Goal: Task Accomplishment & Management: Manage account settings

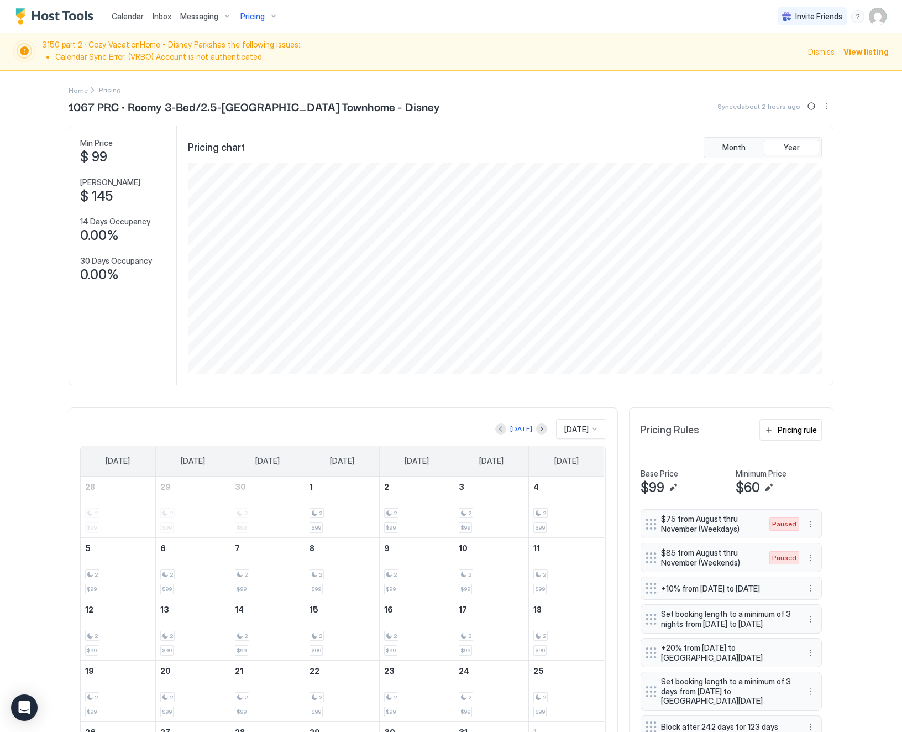
click at [248, 12] on span "Pricing" at bounding box center [252, 17] width 24 height 10
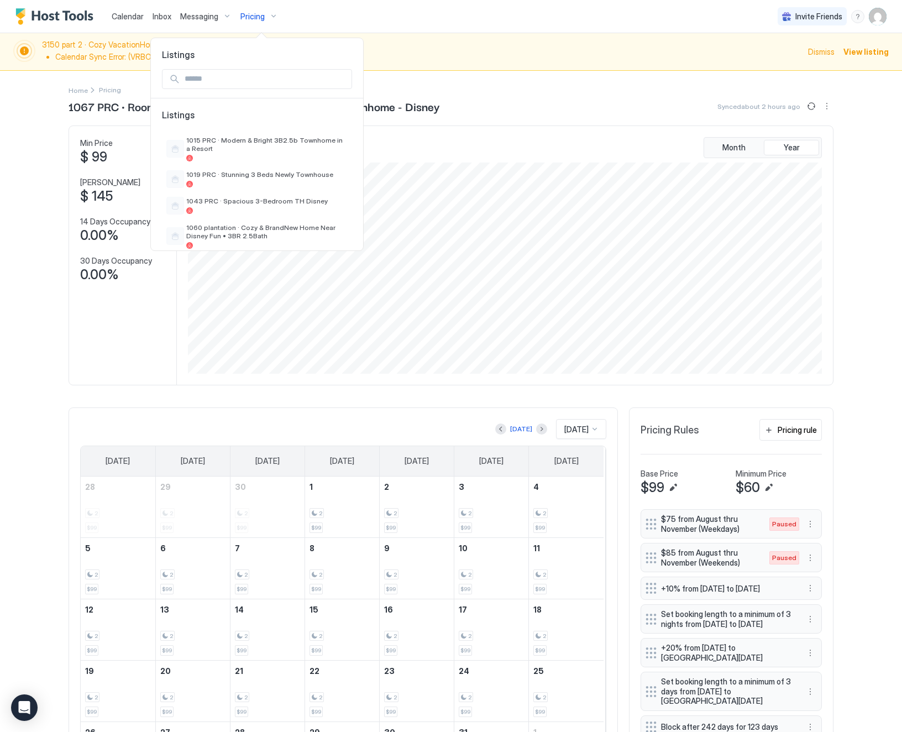
click at [203, 81] on input "Input Field" at bounding box center [265, 79] width 171 height 19
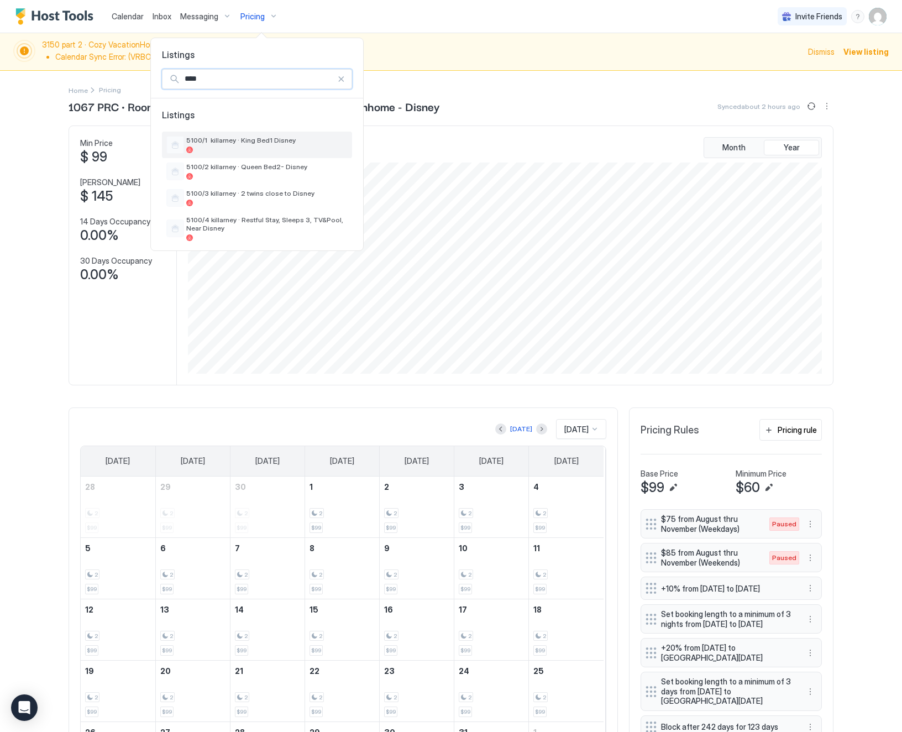
type input "****"
click at [221, 146] on div "5100/1 killarney · King Bed1 Disney" at bounding box center [266, 144] width 161 height 17
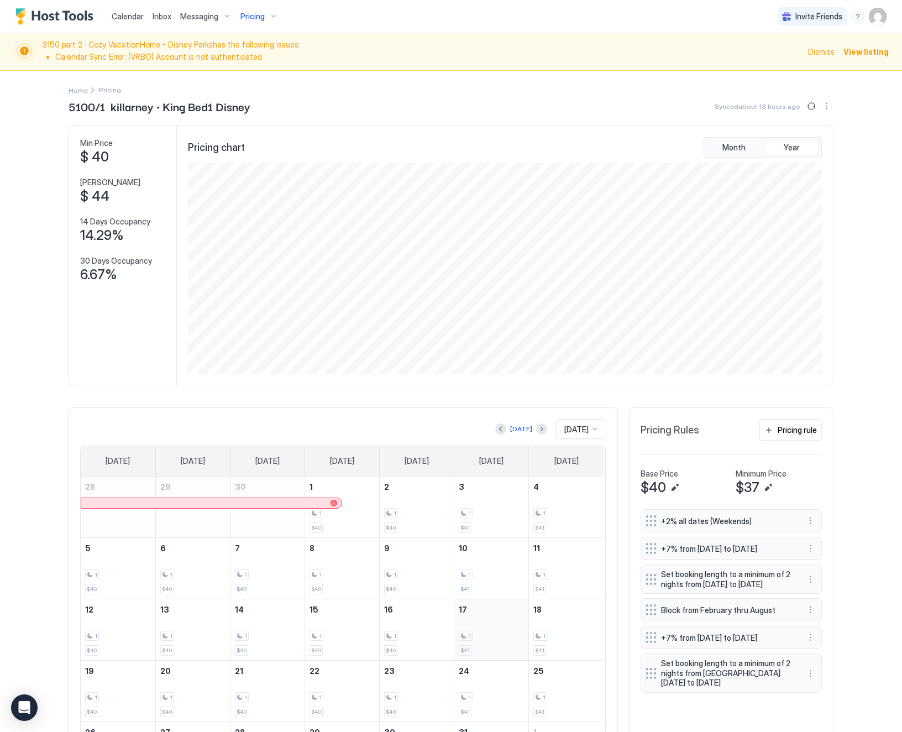
scroll to position [100, 0]
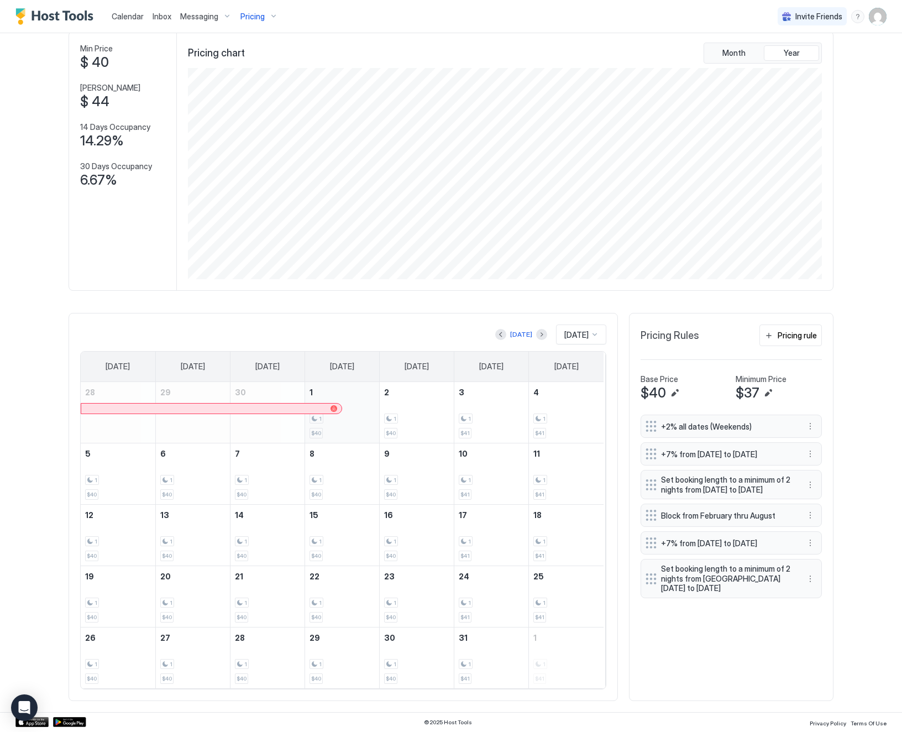
click at [347, 428] on div "1 $40" at bounding box center [342, 412] width 65 height 52
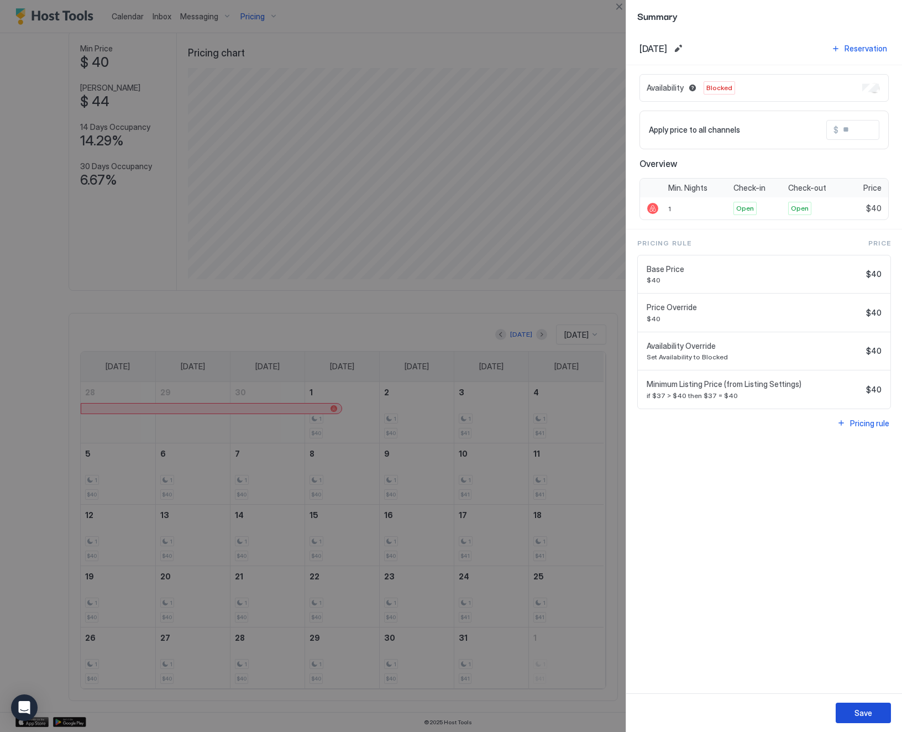
click at [859, 711] on div "Save" at bounding box center [864, 713] width 18 height 12
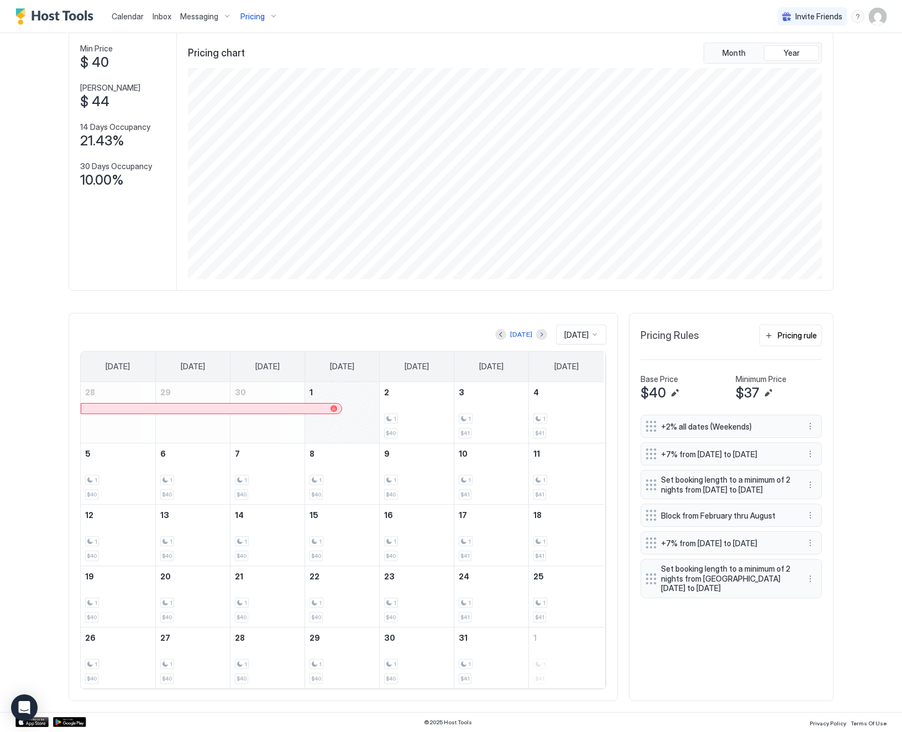
click at [337, 423] on div "October 1, 2025" at bounding box center [342, 412] width 74 height 61
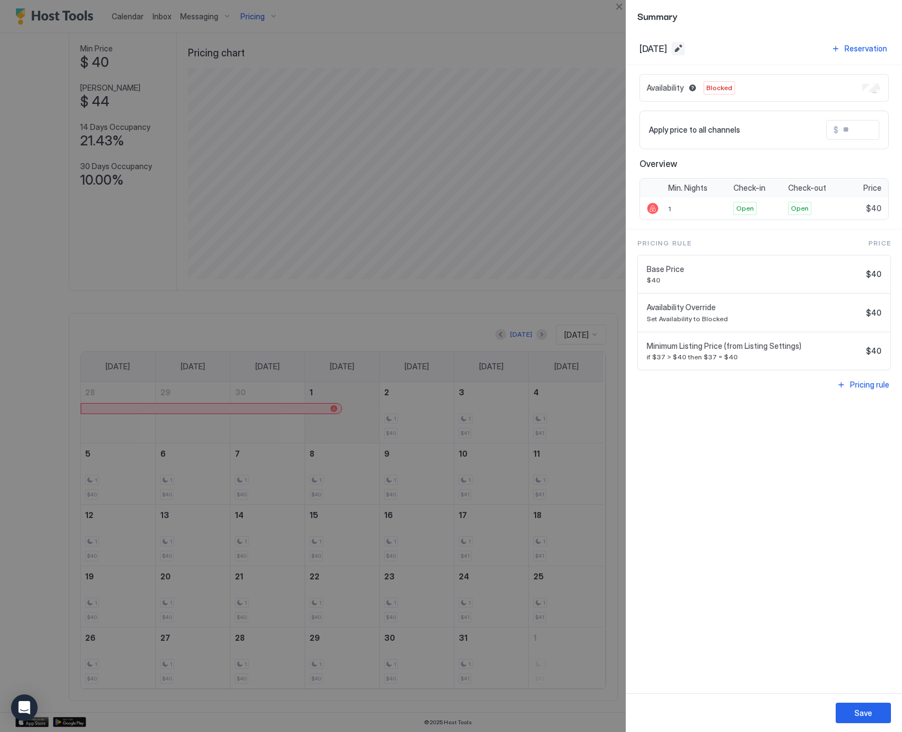
click at [685, 46] on button "Edit date range" at bounding box center [678, 48] width 13 height 13
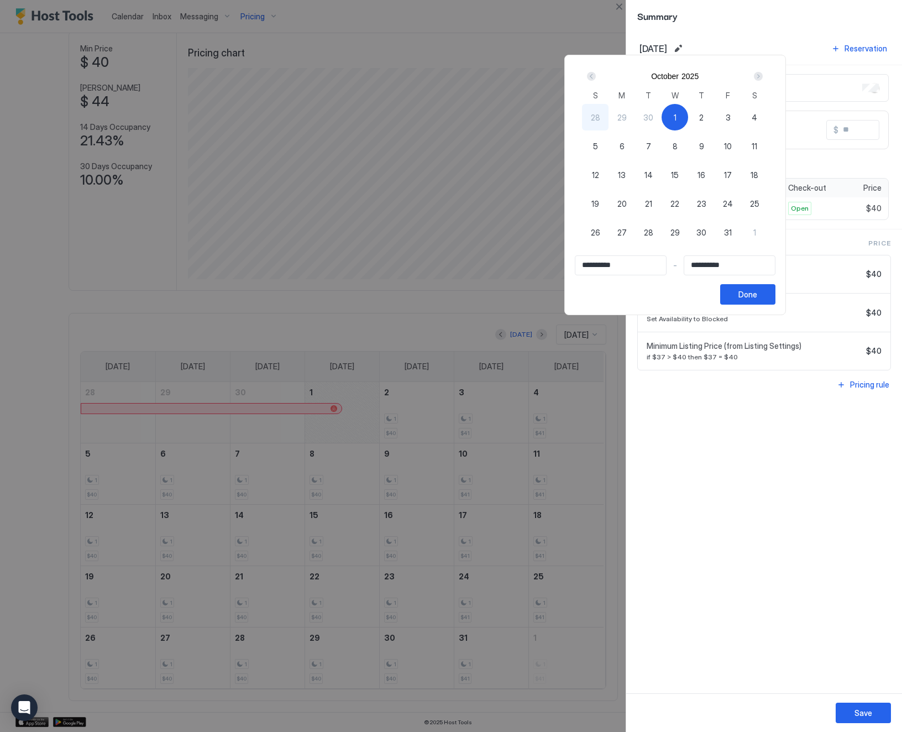
click at [662, 141] on div "7" at bounding box center [648, 146] width 27 height 27
type input "**********"
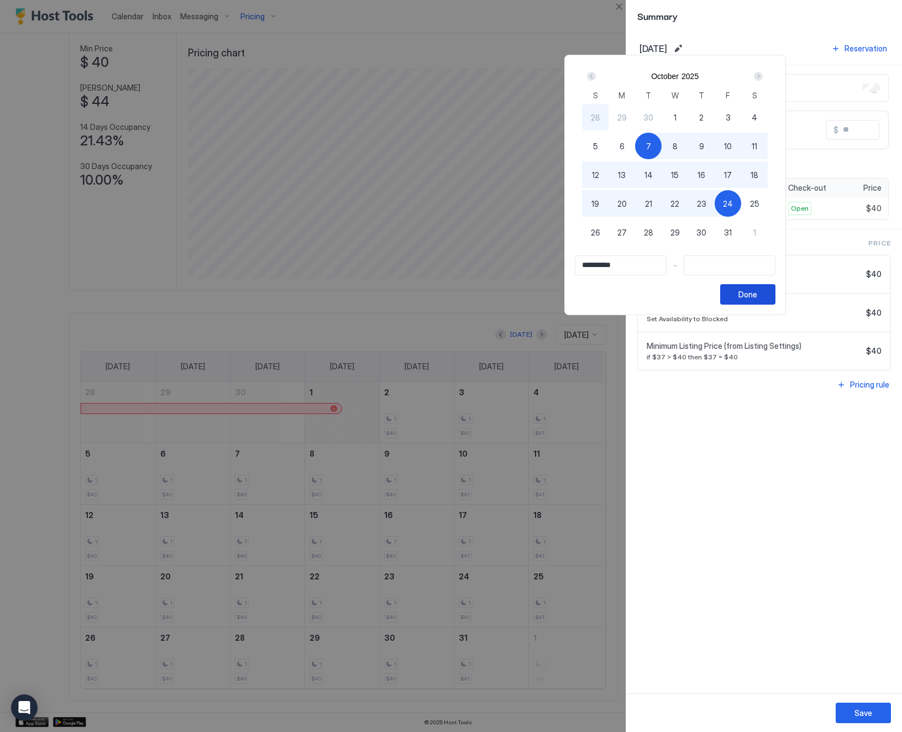
click at [757, 299] on div "Done" at bounding box center [748, 295] width 19 height 12
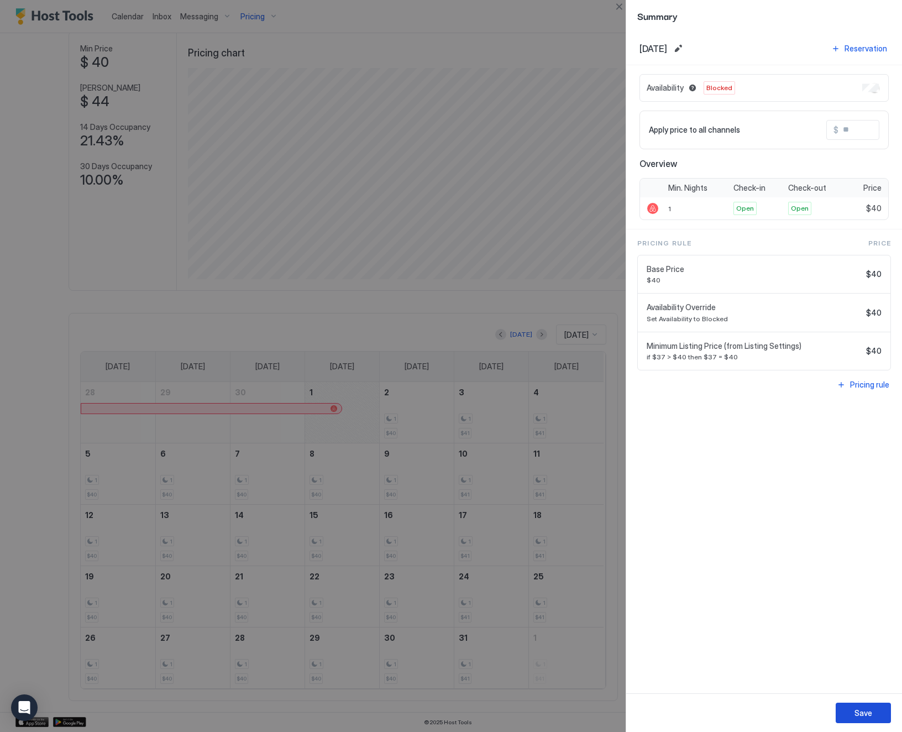
click at [861, 715] on div "Save" at bounding box center [864, 713] width 18 height 12
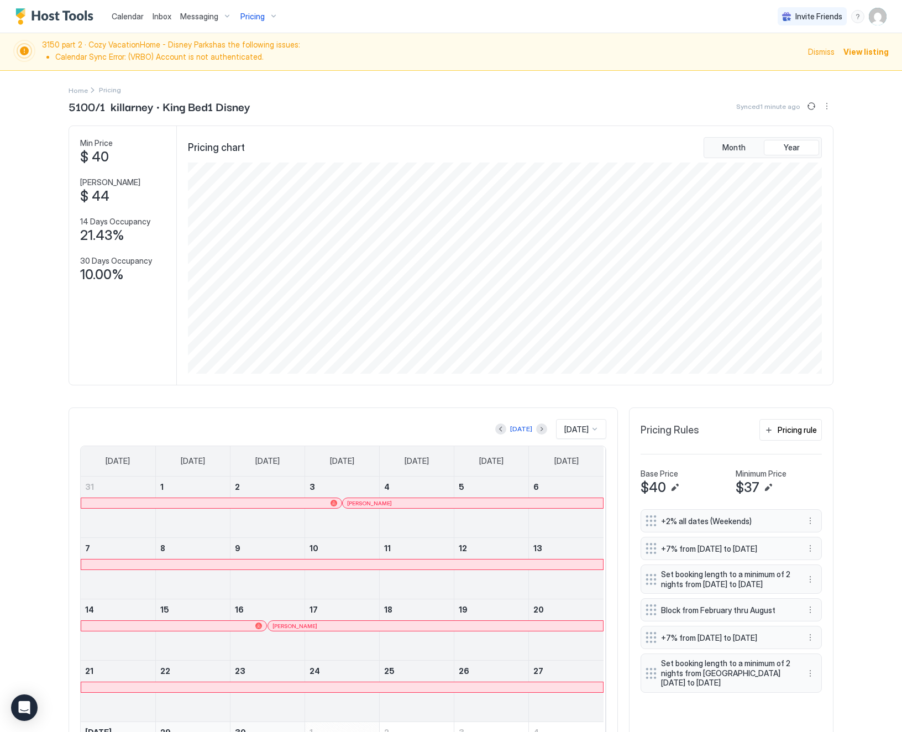
scroll to position [100, 0]
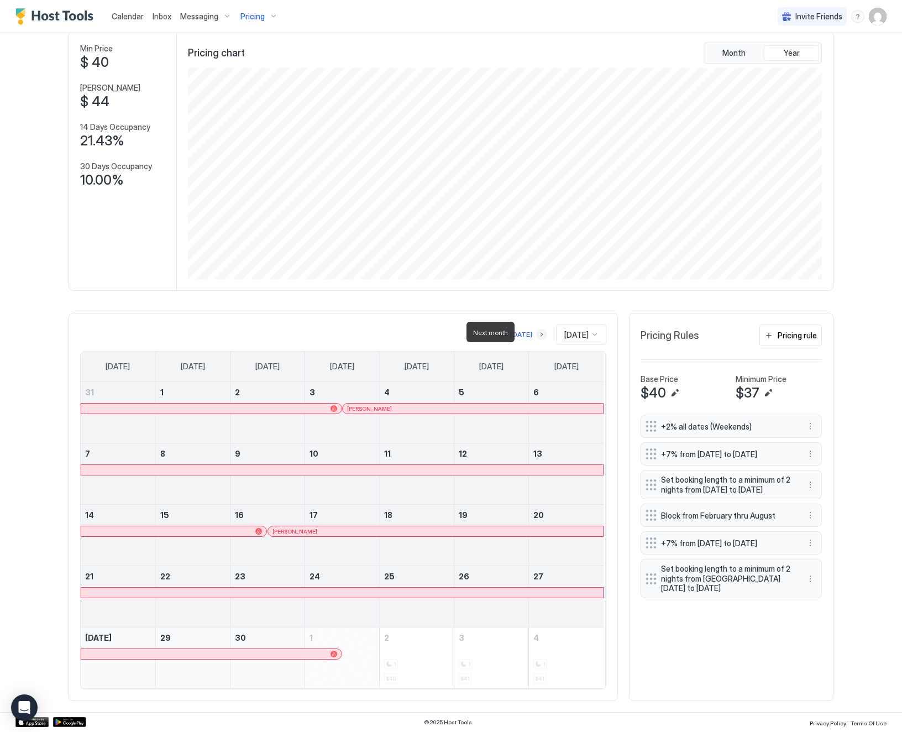
click at [536, 333] on button "Next month" at bounding box center [541, 334] width 11 height 11
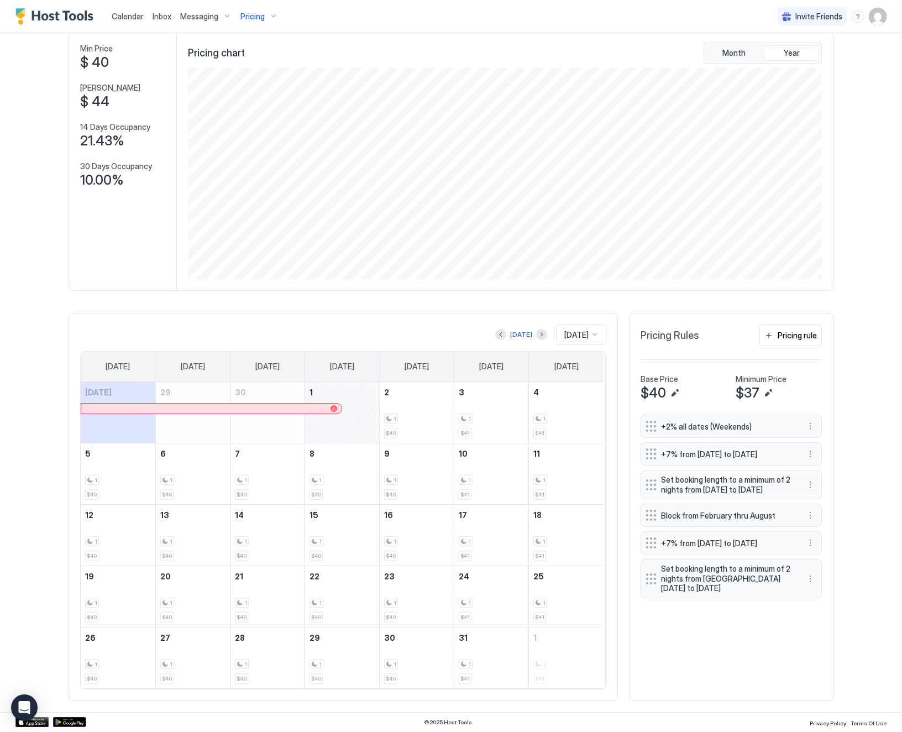
click at [348, 421] on div "October 1, 2025" at bounding box center [342, 412] width 74 height 61
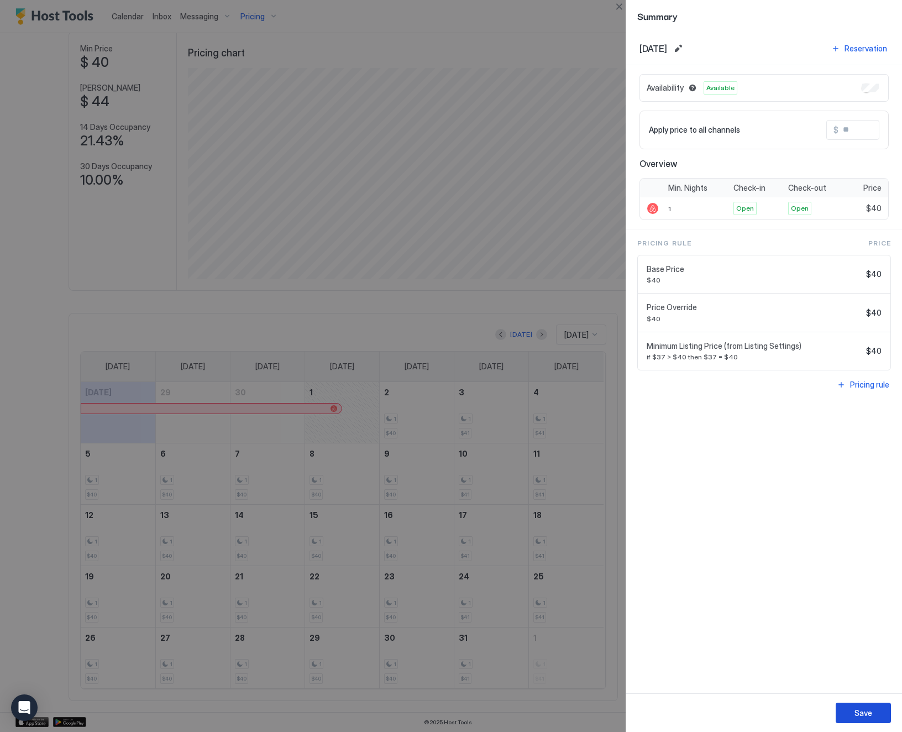
click at [861, 718] on div "Save" at bounding box center [864, 713] width 18 height 12
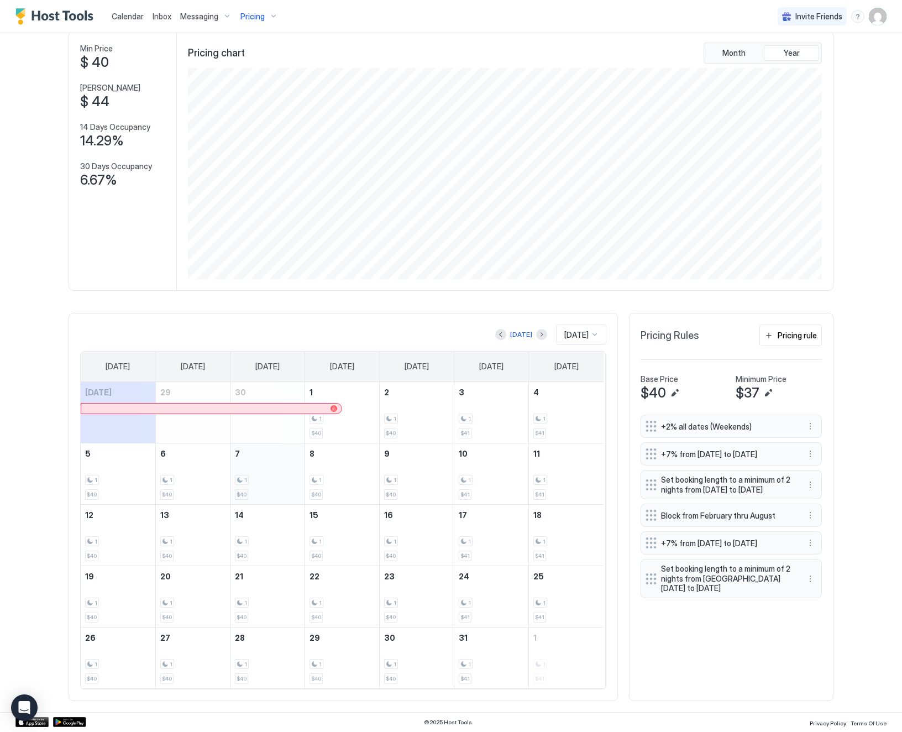
click at [275, 486] on div "1 $40" at bounding box center [267, 474] width 65 height 52
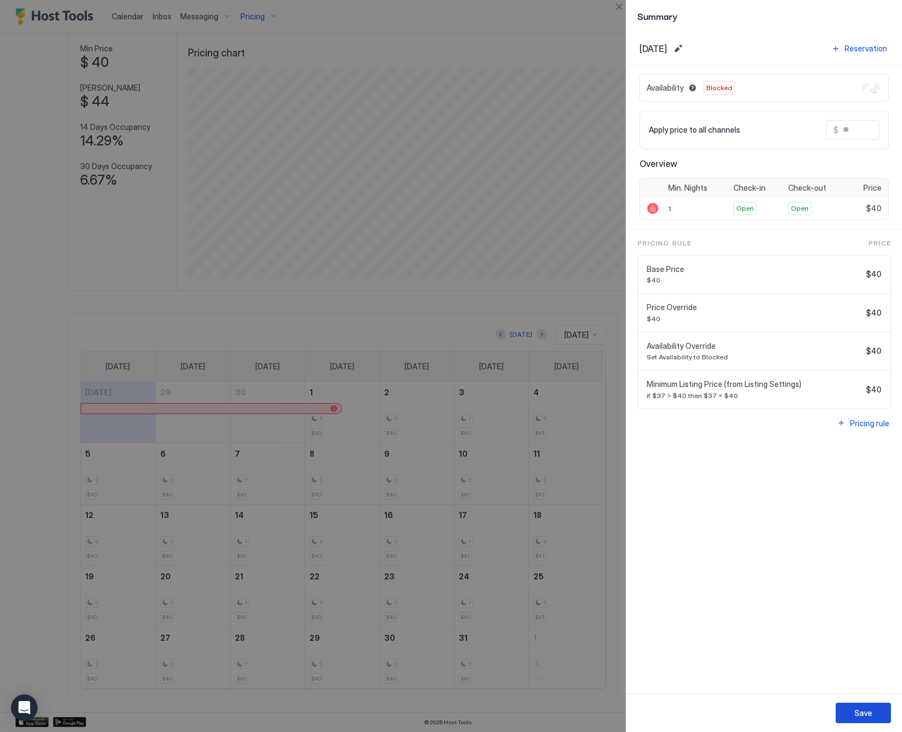
click at [875, 717] on button "Save" at bounding box center [863, 713] width 55 height 20
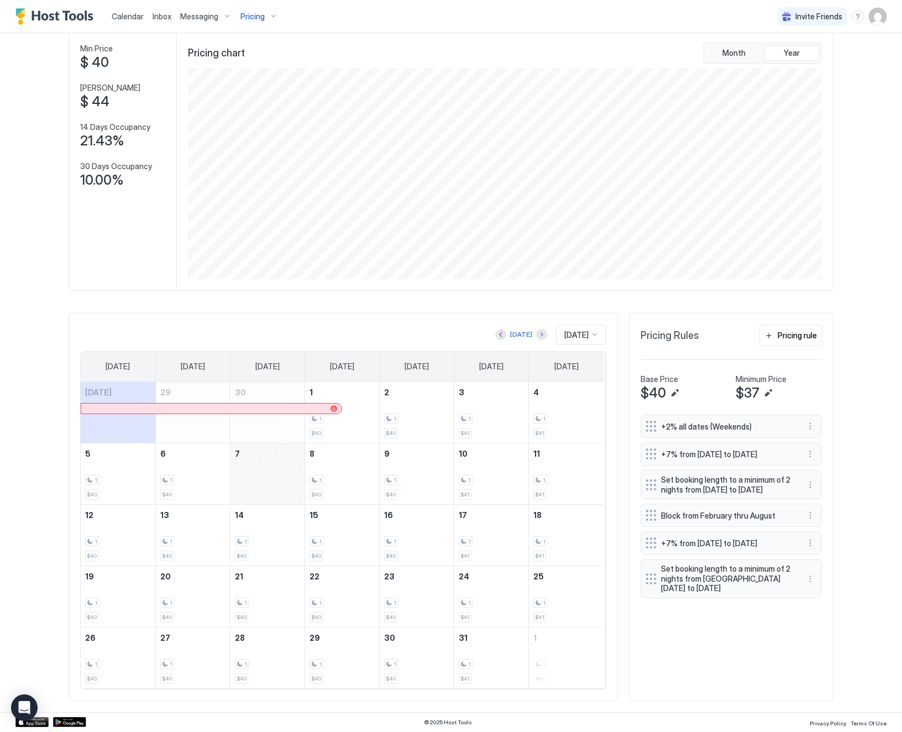
click at [259, 14] on span "Pricing" at bounding box center [252, 17] width 24 height 10
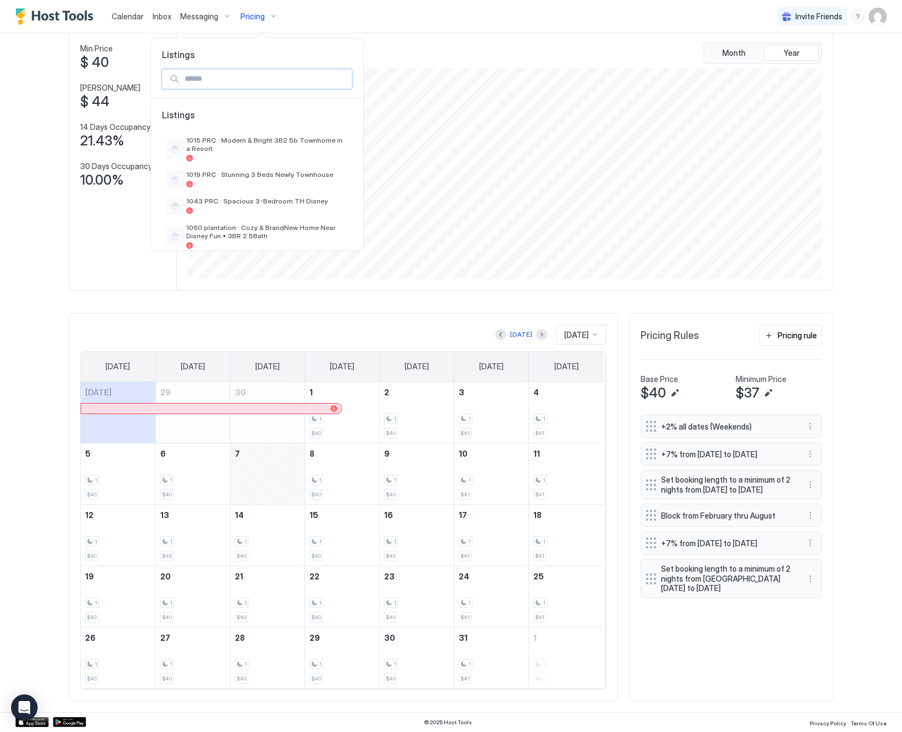
click at [233, 80] on input "Input Field" at bounding box center [265, 79] width 171 height 19
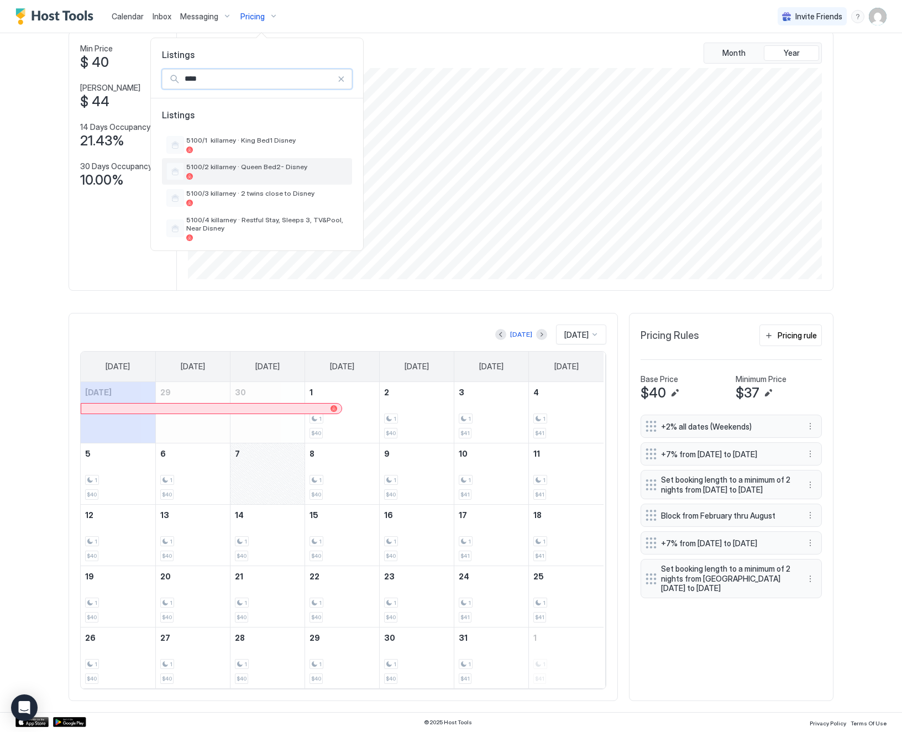
type input "****"
click at [267, 165] on span "5100/2 killarney · Queen Bed2- Disney" at bounding box center [266, 167] width 161 height 8
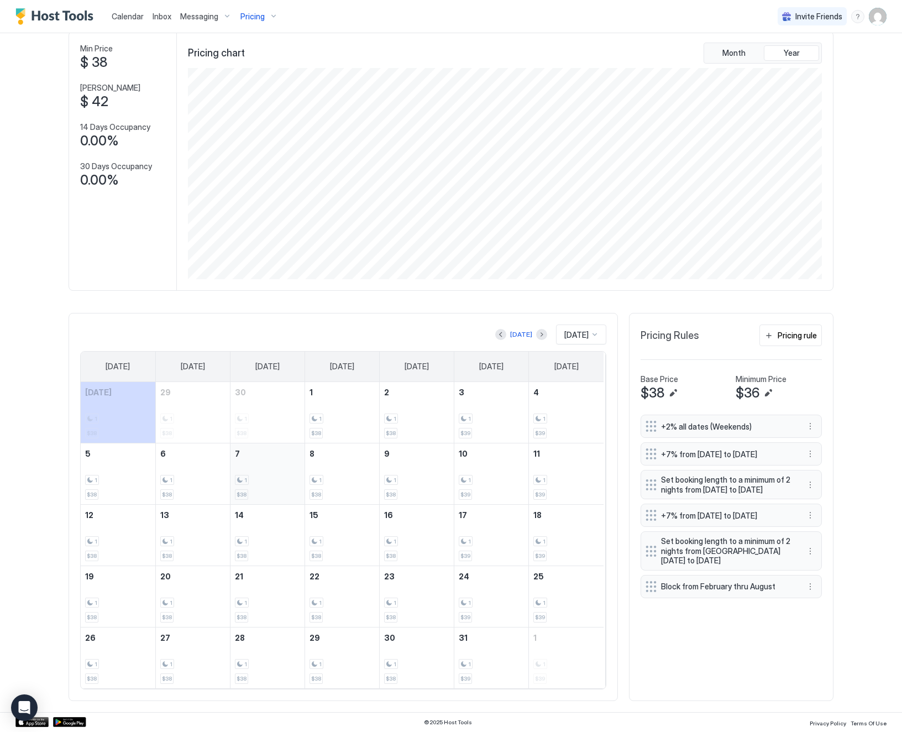
click at [251, 478] on div "1" at bounding box center [267, 480] width 65 height 11
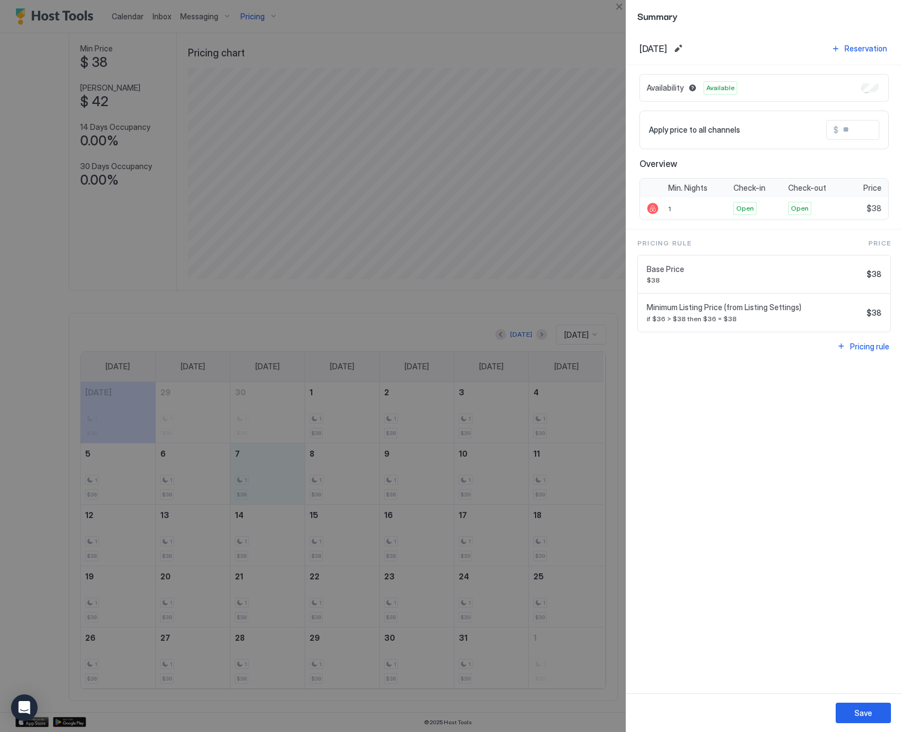
click at [871, 83] on div "Availability Available" at bounding box center [764, 88] width 249 height 28
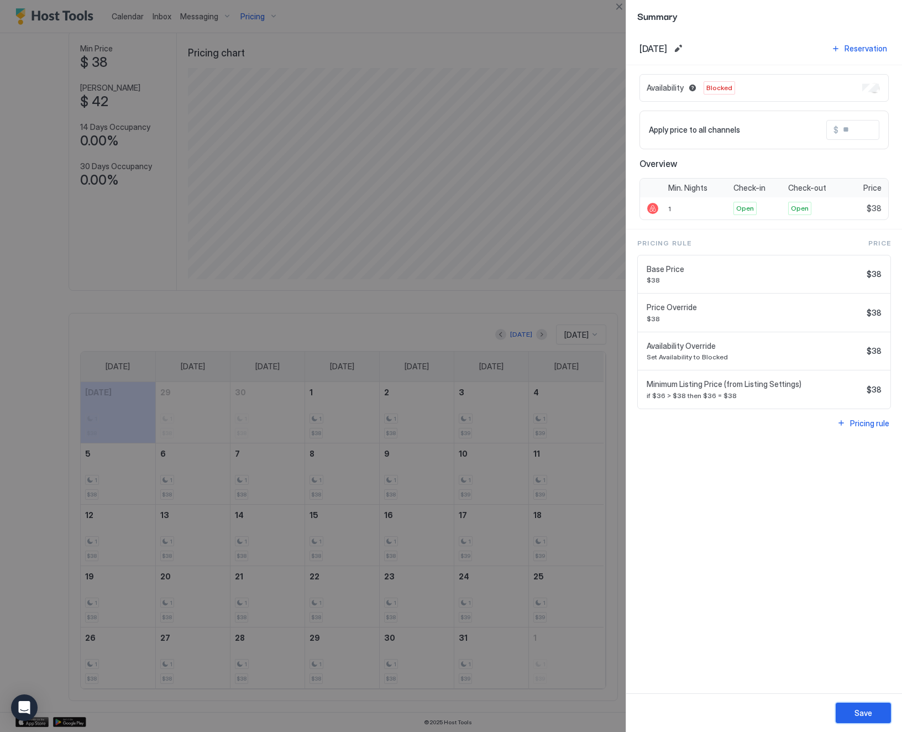
click at [876, 711] on button "Save" at bounding box center [863, 713] width 55 height 20
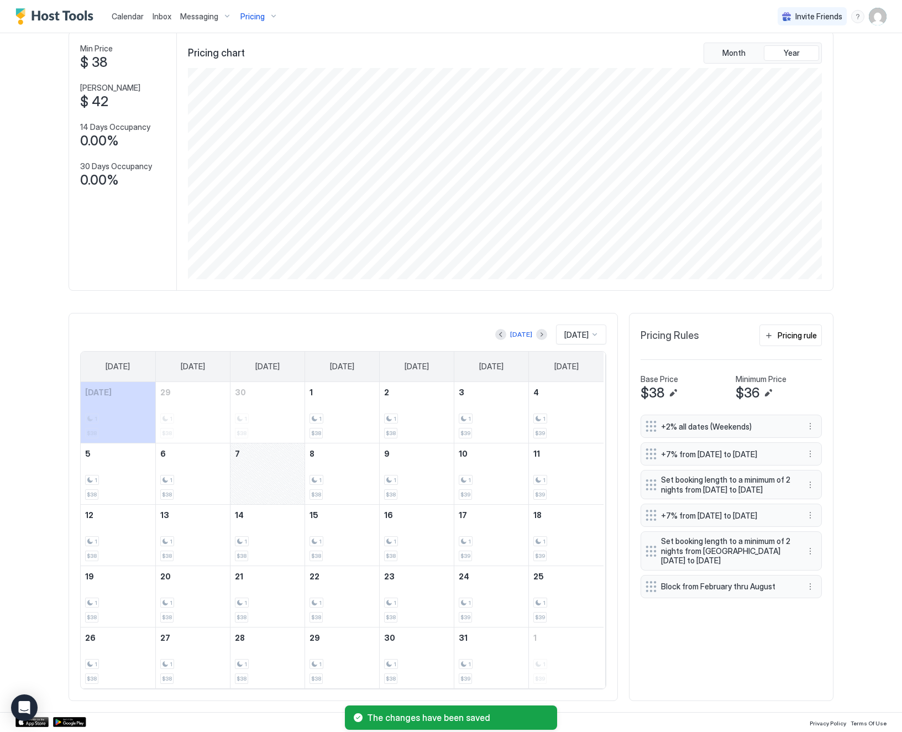
click at [264, 17] on div "Pricing" at bounding box center [259, 16] width 46 height 19
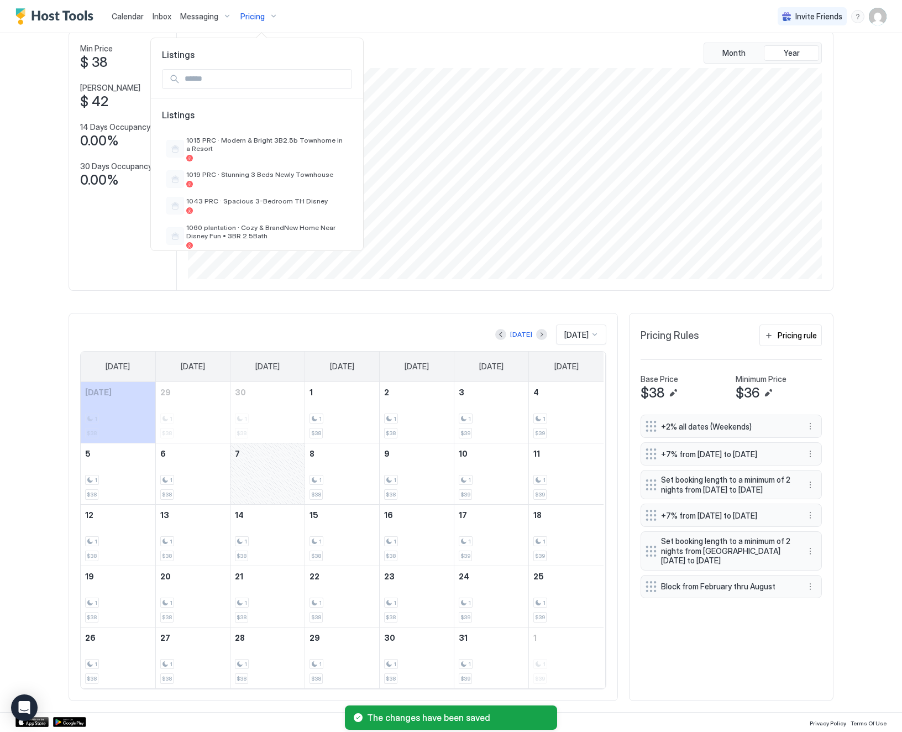
click at [252, 83] on input "Input Field" at bounding box center [265, 79] width 171 height 19
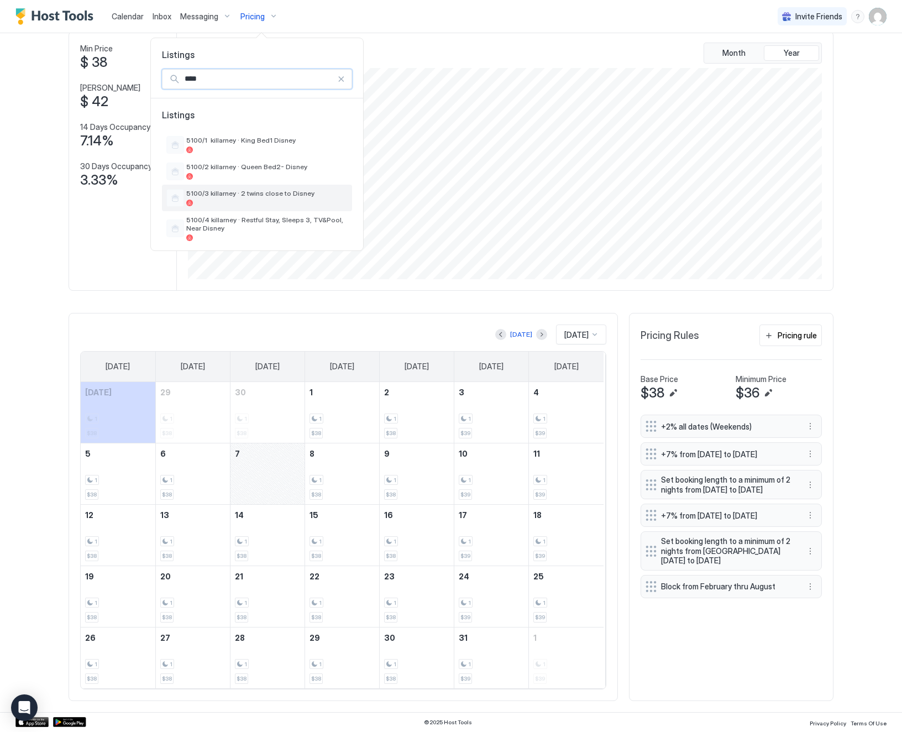
type input "****"
click at [247, 199] on div "5100/3 killarney · 2 twins close to Disney" at bounding box center [266, 197] width 161 height 17
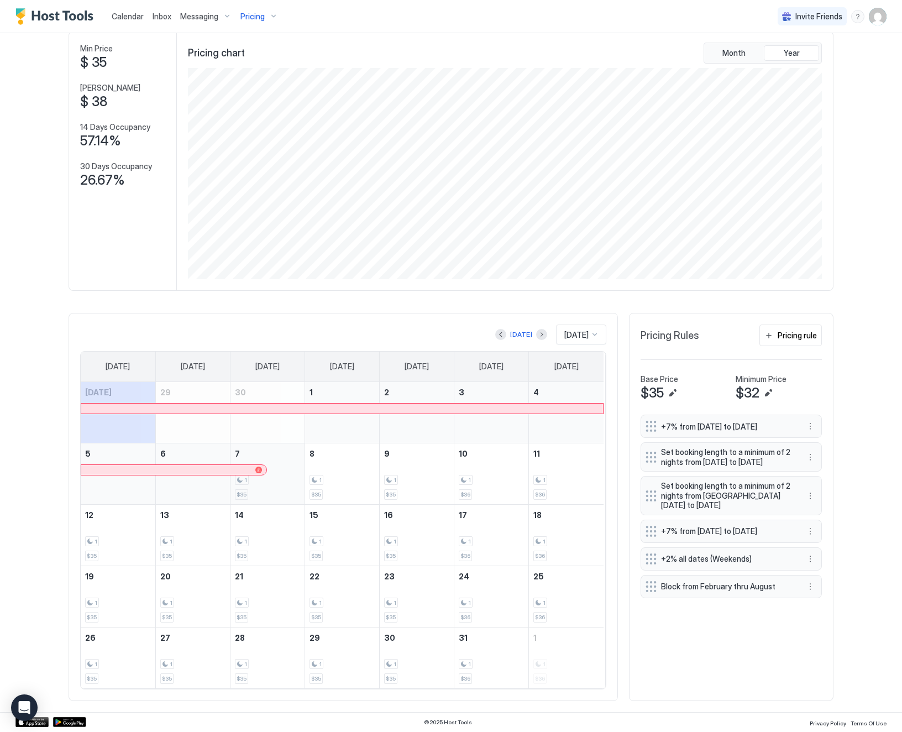
click at [279, 488] on div "1 $35" at bounding box center [267, 474] width 65 height 52
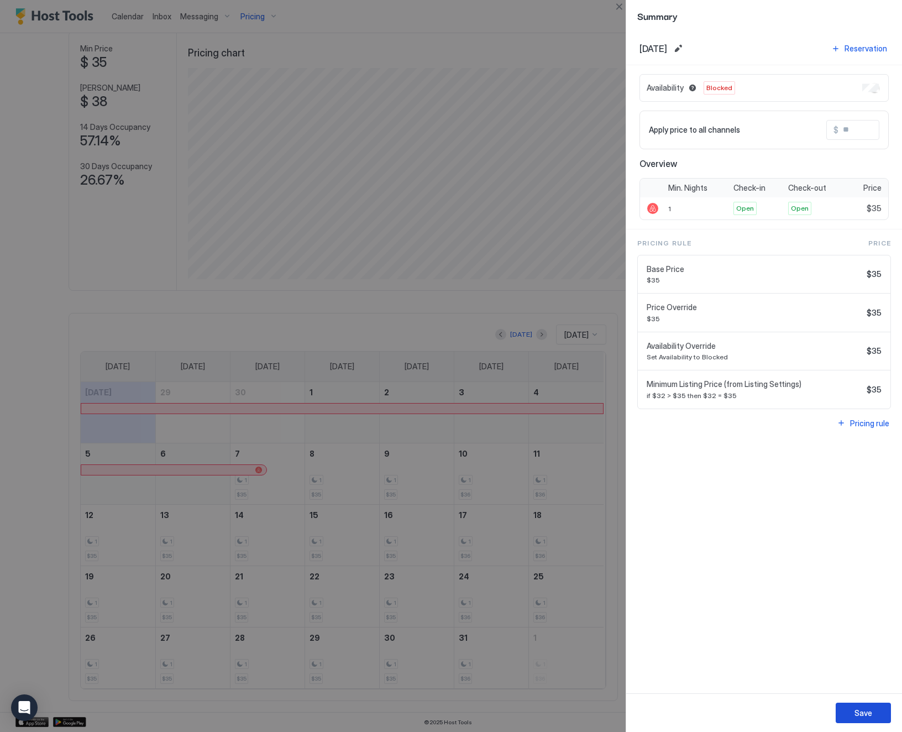
click at [866, 718] on div "Save" at bounding box center [864, 713] width 18 height 12
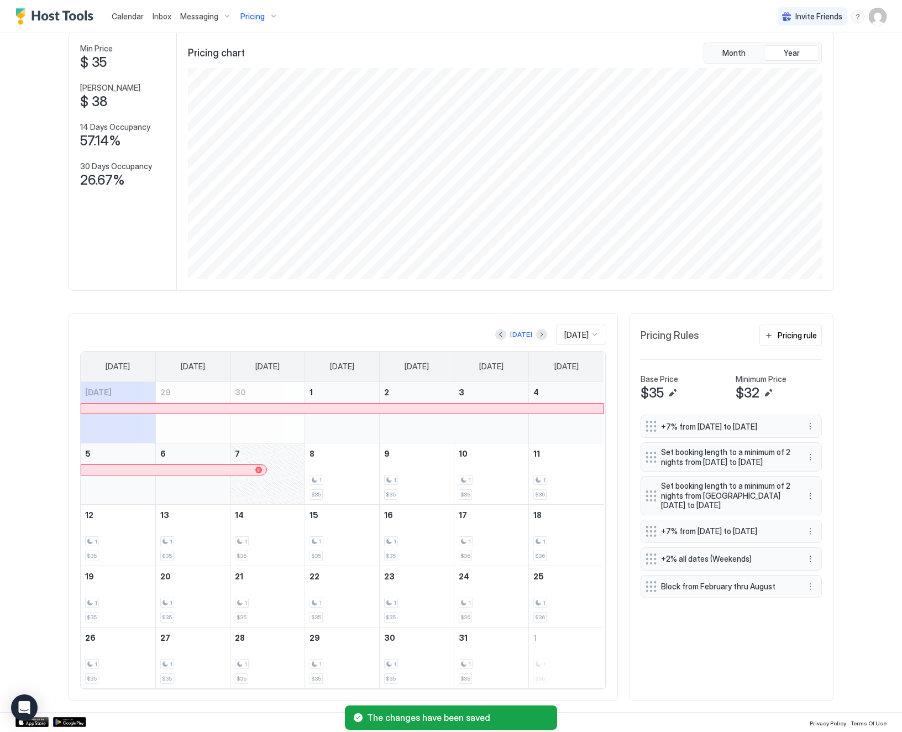
click at [265, 475] on div "October 7, 2025" at bounding box center [268, 473] width 74 height 61
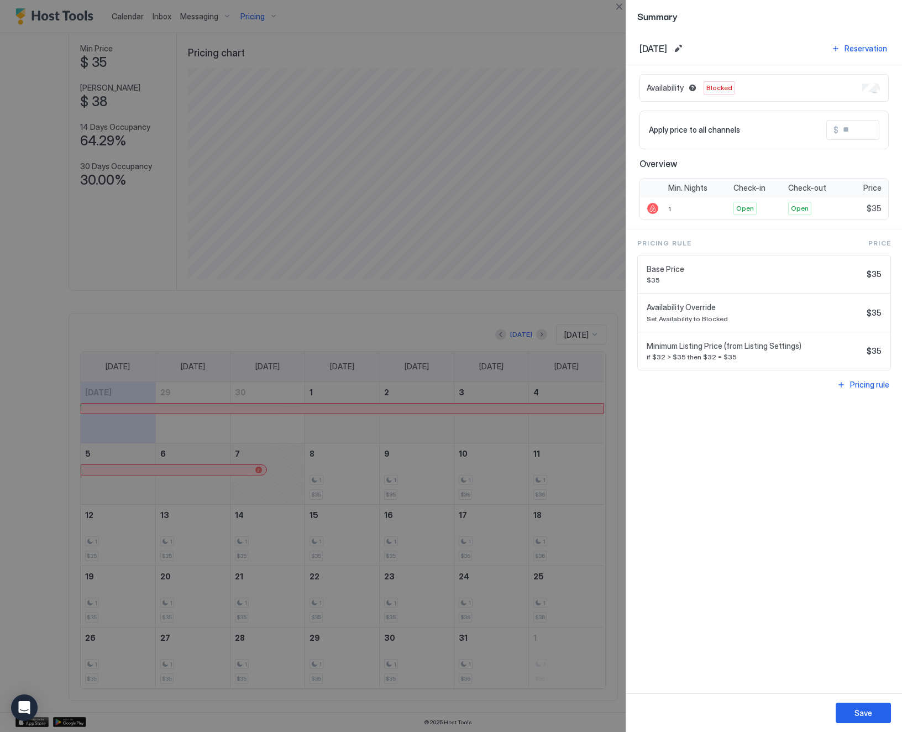
drag, startPoint x: 265, startPoint y: 475, endPoint x: 755, endPoint y: 470, distance: 489.8
click at [755, 470] on div "[DATE] Reservation Availability Blocked Apply price to all channels $ Overview …" at bounding box center [764, 362] width 276 height 661
click at [861, 47] on div "Reservation" at bounding box center [866, 49] width 43 height 12
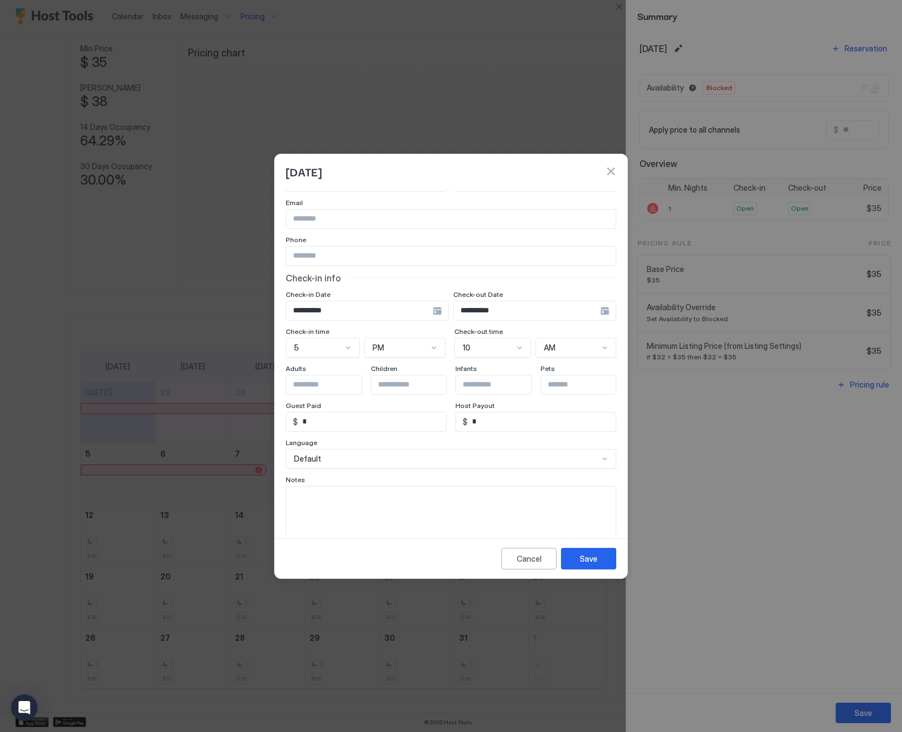
scroll to position [65, 0]
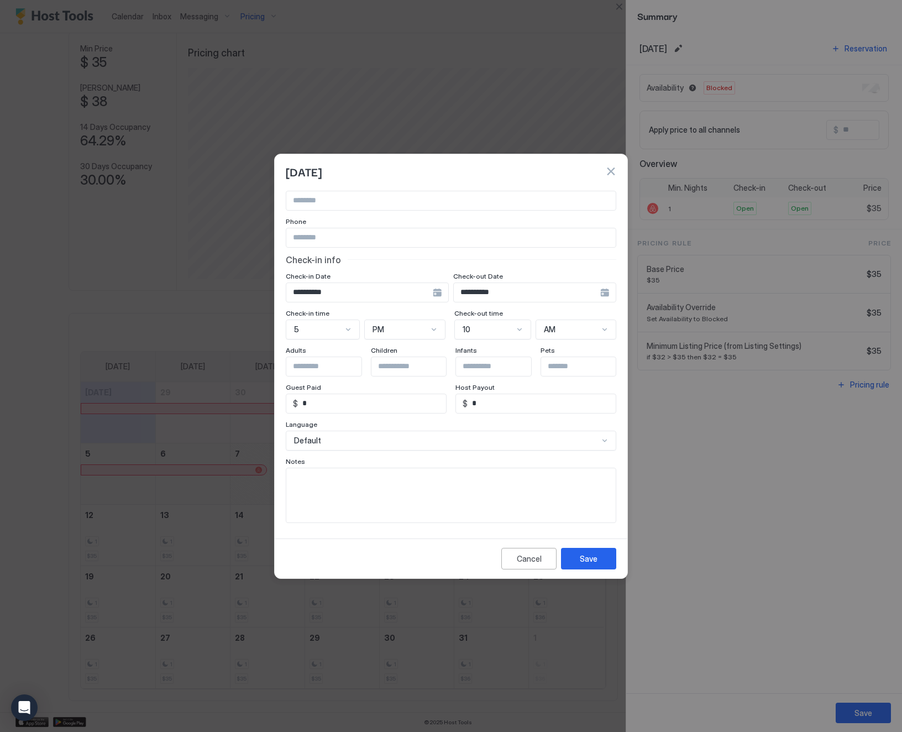
click at [329, 475] on textarea "Input Field" at bounding box center [450, 495] width 329 height 54
drag, startPoint x: 360, startPoint y: 477, endPoint x: 268, endPoint y: 474, distance: 92.3
click at [268, 474] on div "**********" at bounding box center [451, 366] width 902 height 732
type textarea "**********"
click at [585, 554] on div "Save" at bounding box center [589, 559] width 18 height 12
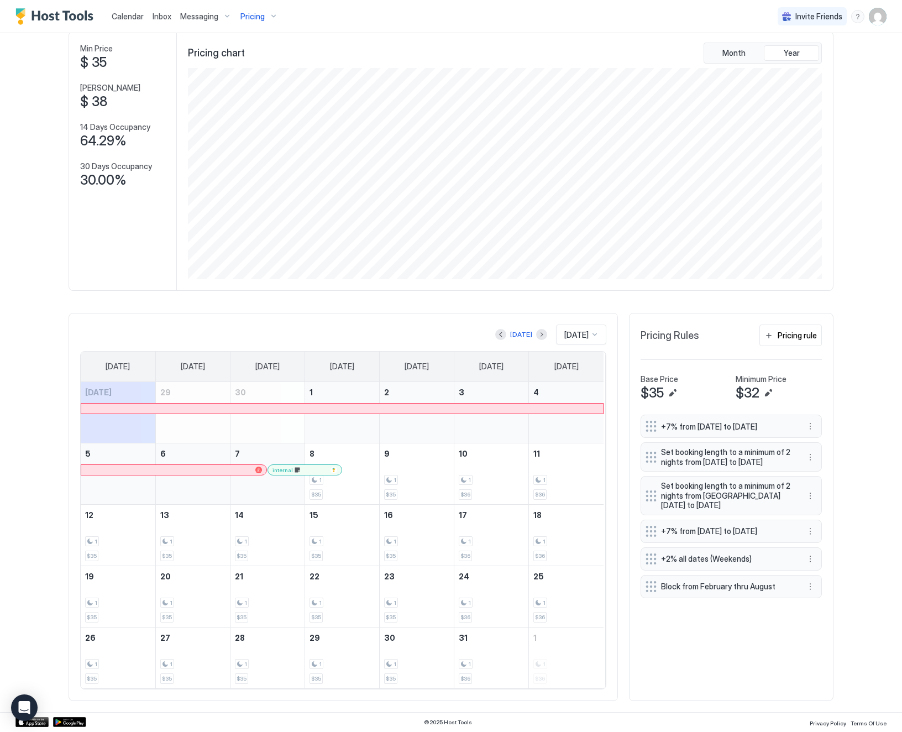
click at [297, 470] on div at bounding box center [301, 469] width 9 height 9
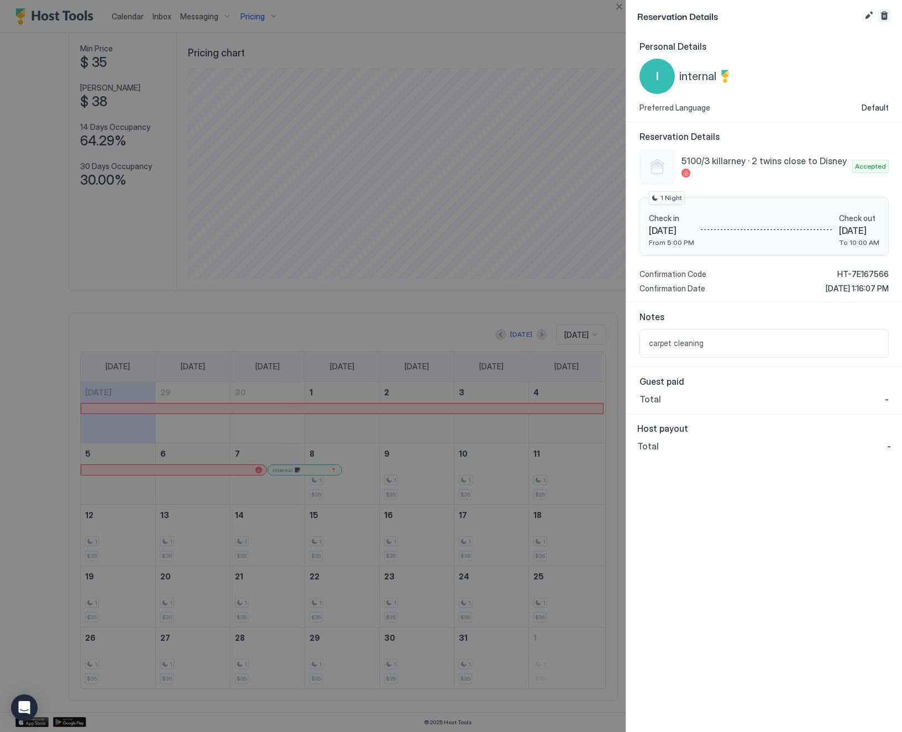
click at [888, 15] on button "Cancel reservation" at bounding box center [884, 15] width 13 height 13
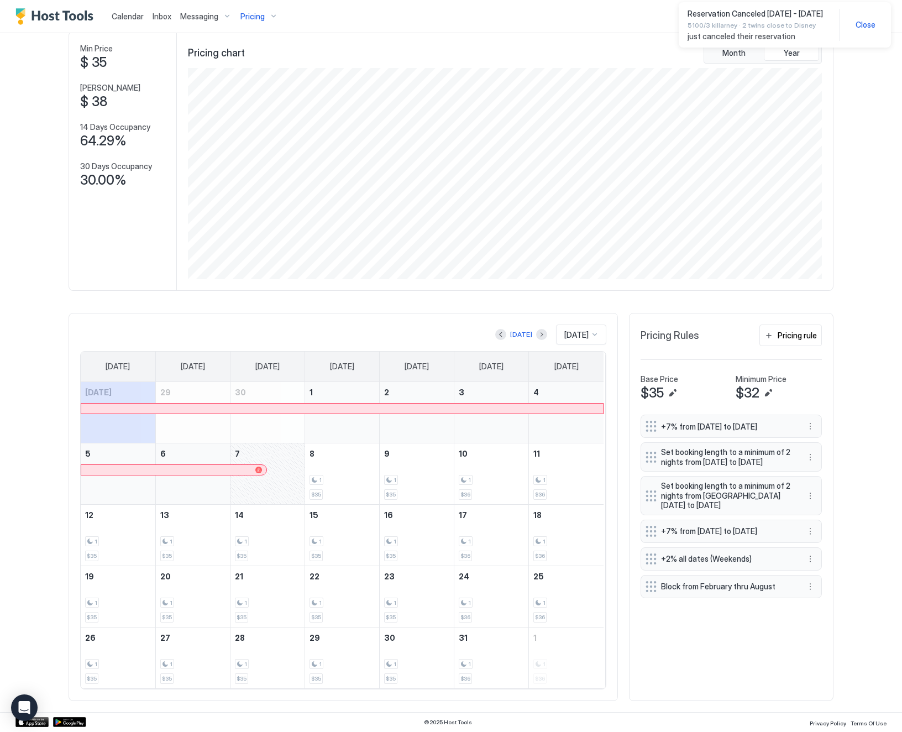
click at [871, 20] on span "Close" at bounding box center [866, 25] width 20 height 10
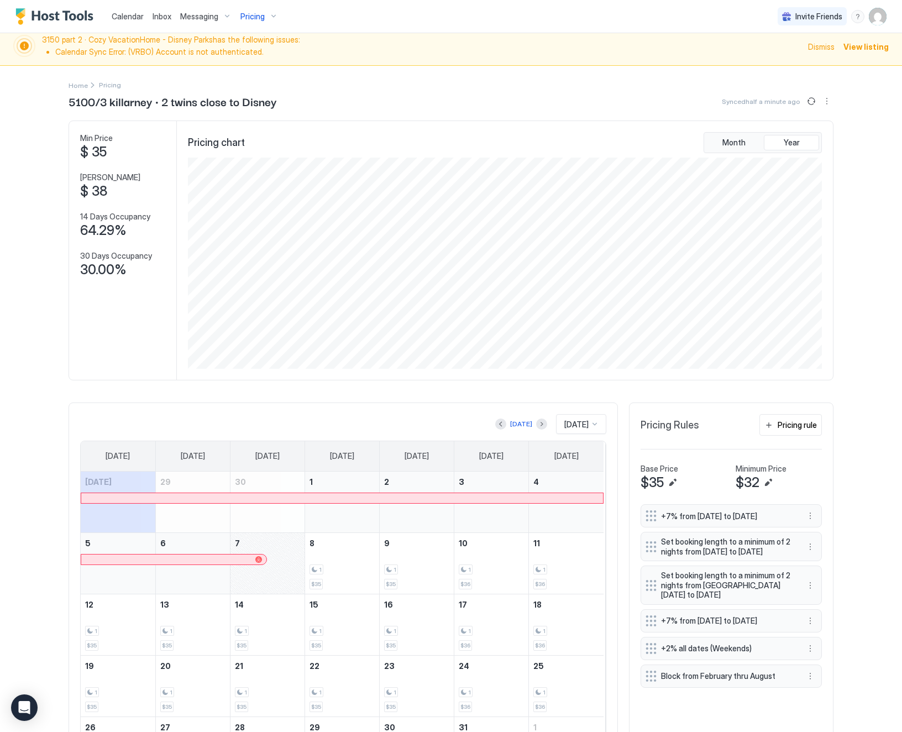
scroll to position [0, 0]
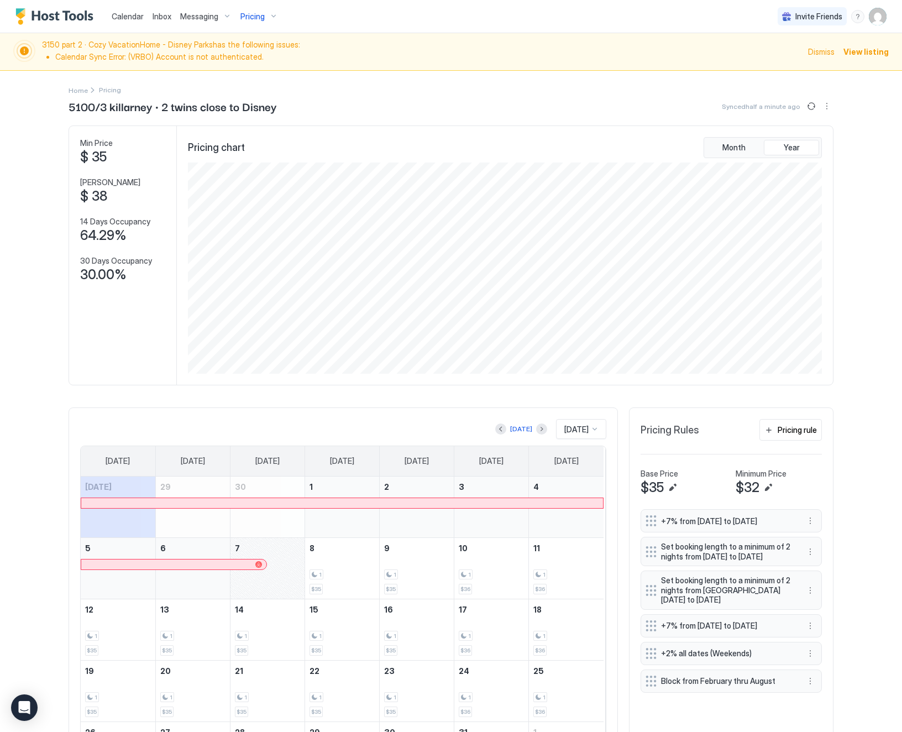
click at [256, 15] on span "Pricing" at bounding box center [252, 17] width 24 height 10
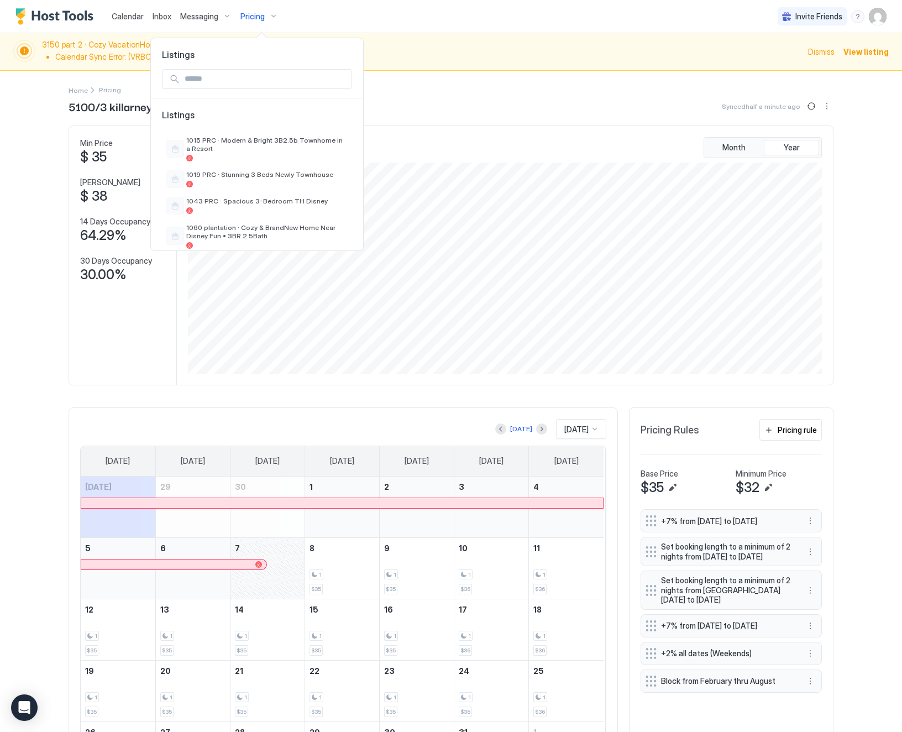
click at [236, 77] on input "Input Field" at bounding box center [265, 79] width 171 height 19
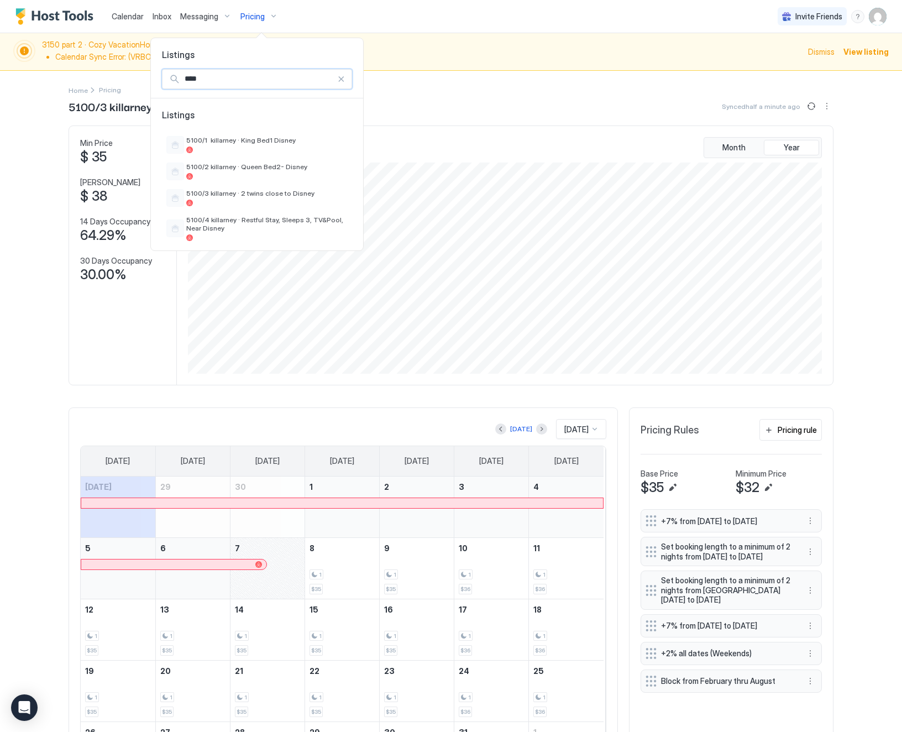
type input "****"
click at [247, 158] on div "5100/2 killarney · Queen Bed2- Disney" at bounding box center [257, 171] width 190 height 27
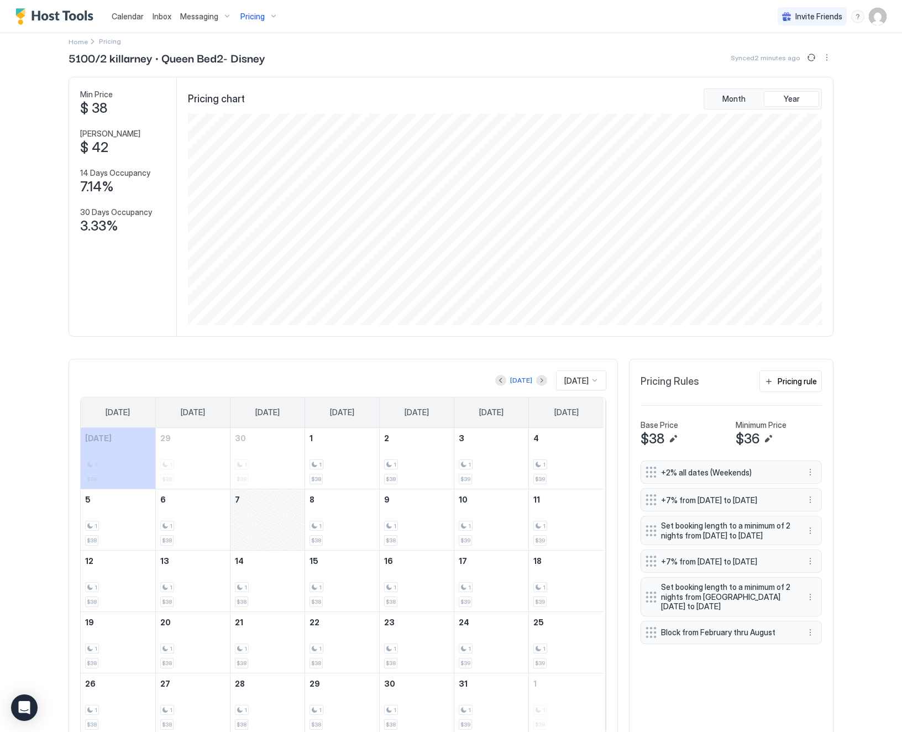
scroll to position [100, 0]
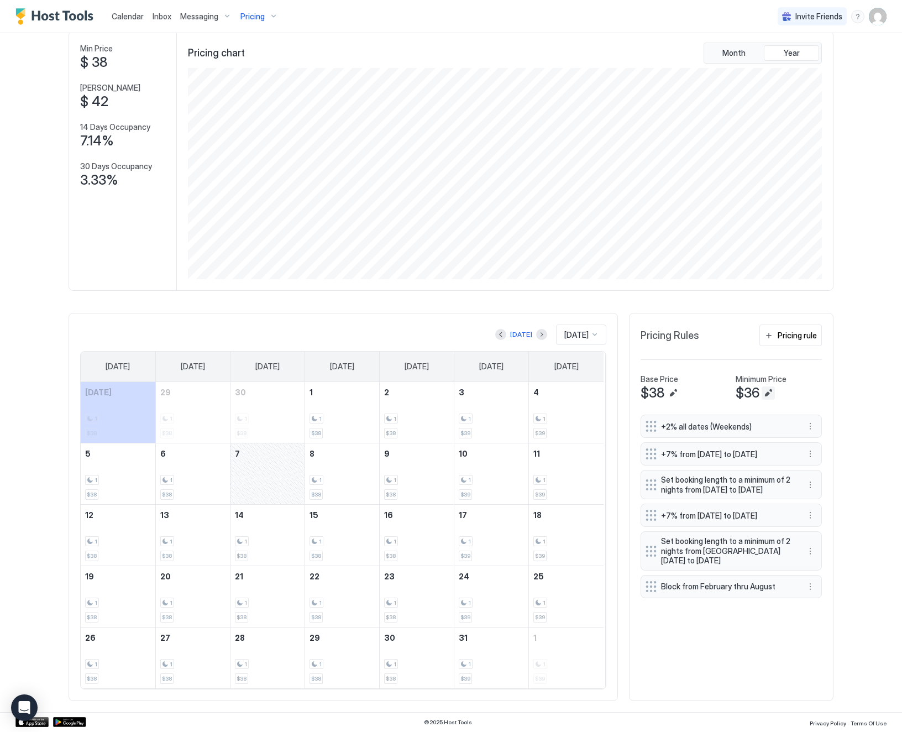
click at [762, 390] on button "Edit" at bounding box center [768, 392] width 13 height 13
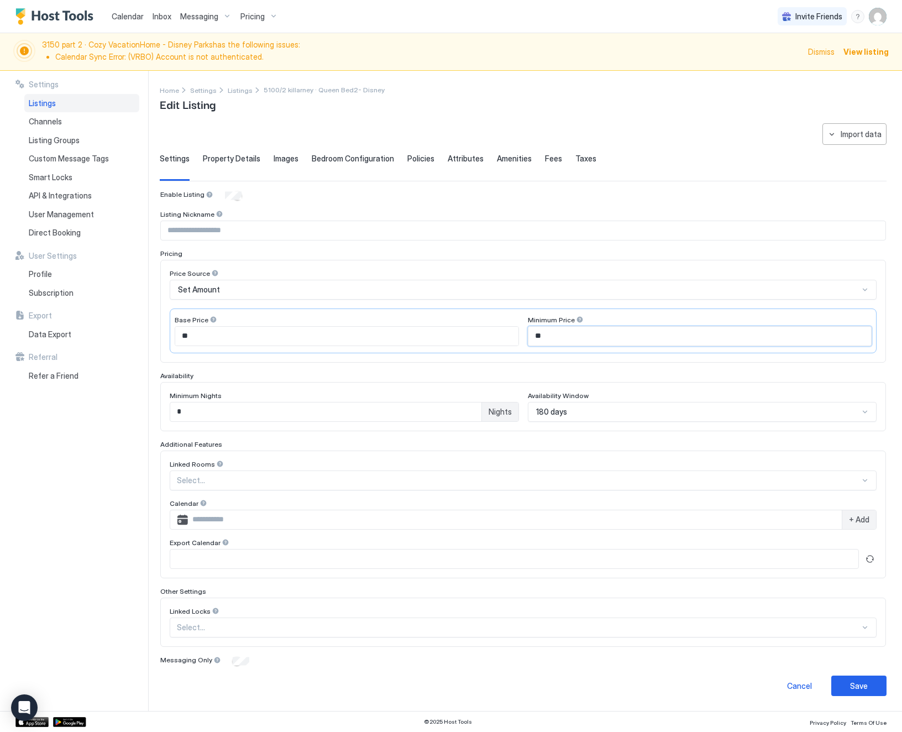
drag, startPoint x: 541, startPoint y: 335, endPoint x: 510, endPoint y: 334, distance: 31.0
click at [510, 334] on div "Base Price ** Minimum Price **" at bounding box center [523, 330] width 707 height 45
type input "**"
drag, startPoint x: 841, startPoint y: 690, endPoint x: 833, endPoint y: 684, distance: 11.1
click at [850, 690] on div "Save" at bounding box center [859, 686] width 18 height 12
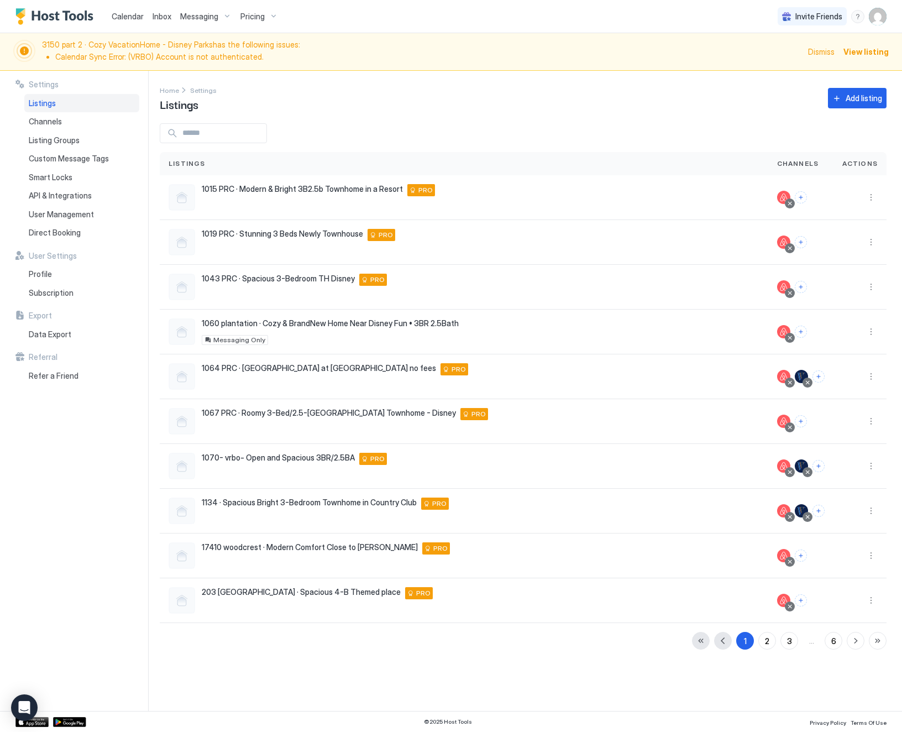
click at [158, 337] on div "Settings Listings Channels Listing Groups Custom Message Tags Smart Locks API &…" at bounding box center [451, 391] width 902 height 640
click at [250, 14] on span "Pricing" at bounding box center [252, 17] width 24 height 10
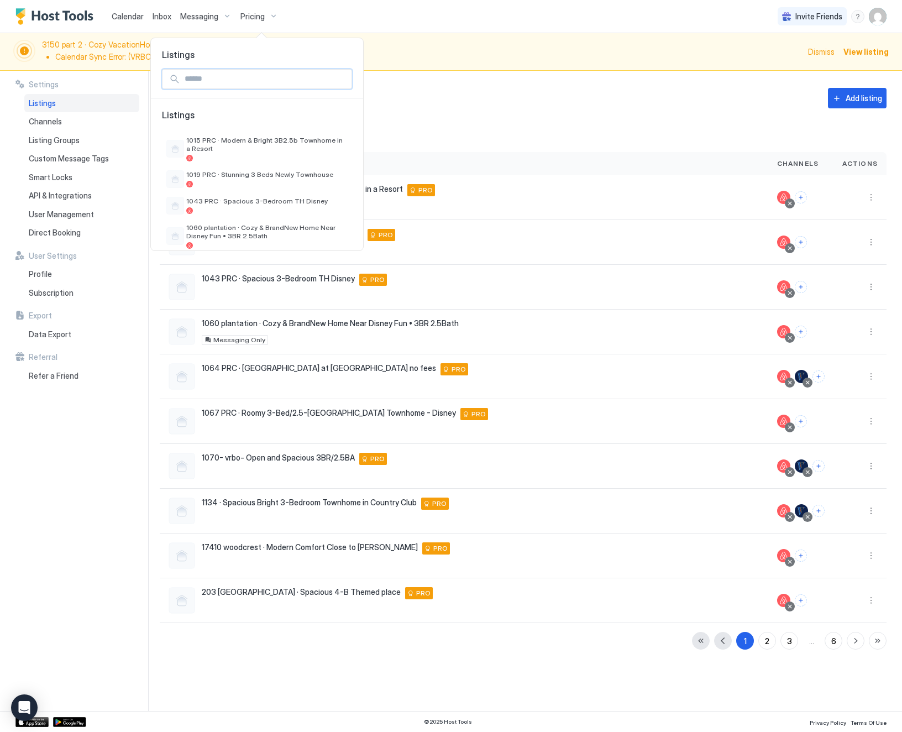
click at [239, 80] on input "Input Field" at bounding box center [265, 79] width 171 height 19
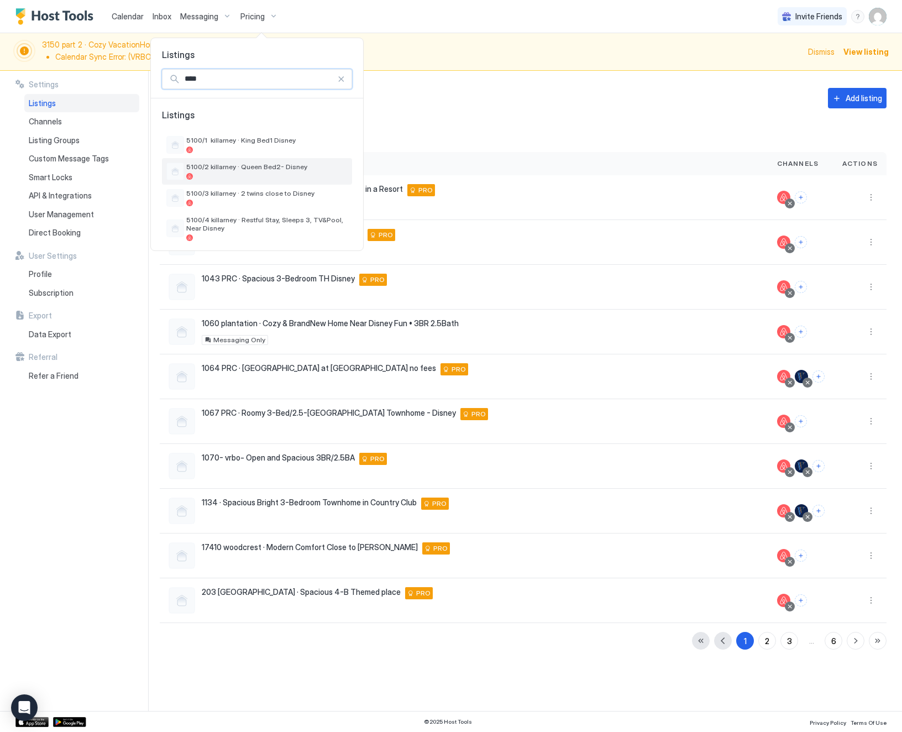
type input "****"
click at [261, 175] on div at bounding box center [266, 176] width 161 height 7
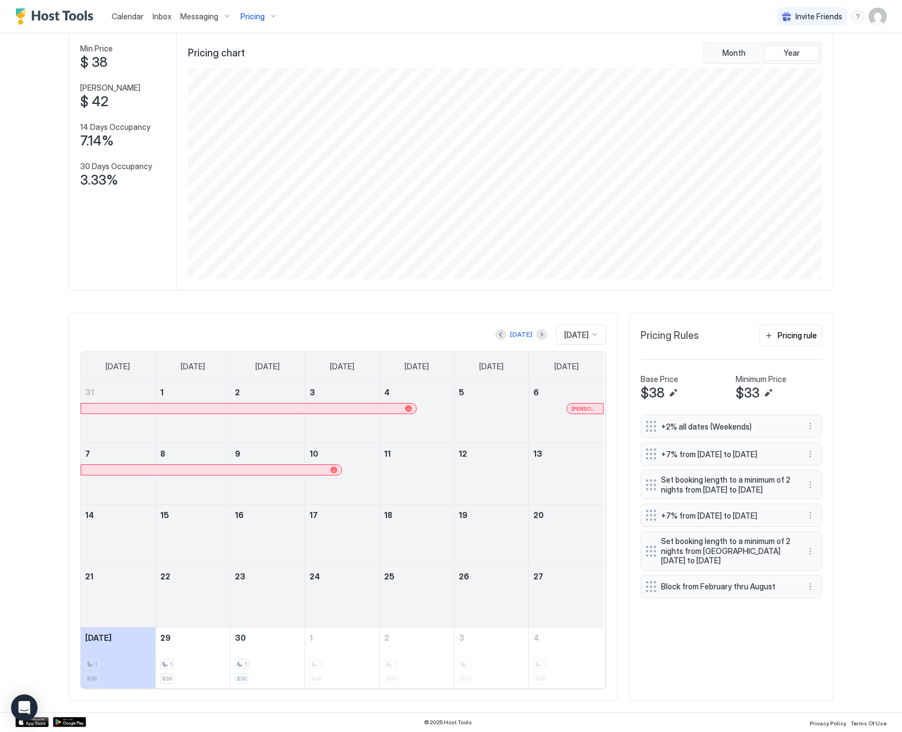
scroll to position [100, 0]
click at [667, 390] on button "Edit" at bounding box center [673, 392] width 13 height 13
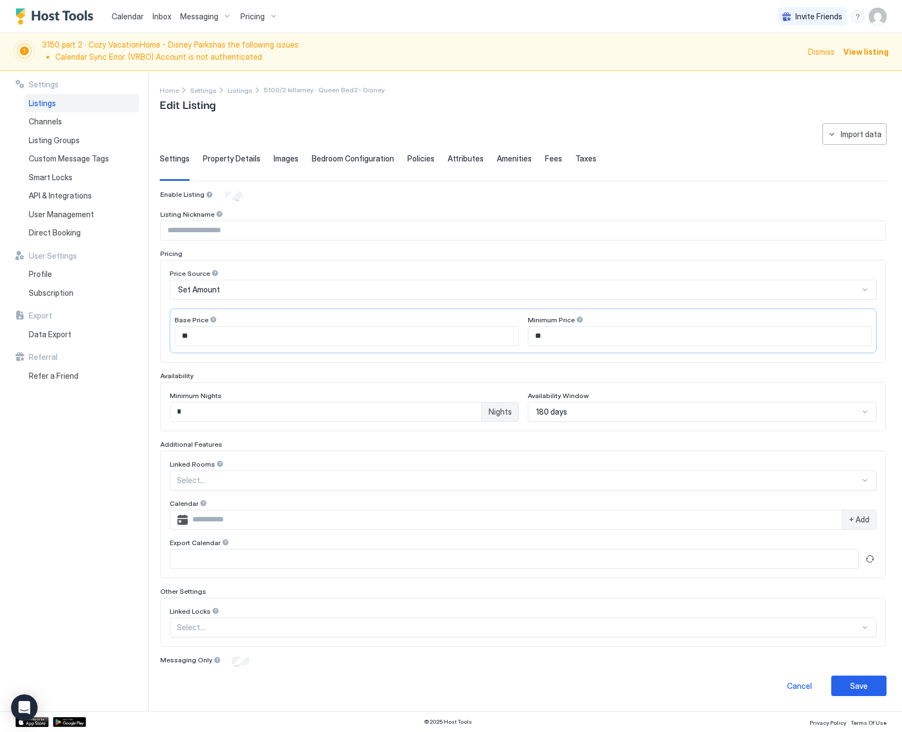
type input "**"
click at [216, 335] on input "**" at bounding box center [346, 336] width 343 height 19
type input "**"
click at [836, 692] on button "Save" at bounding box center [858, 686] width 55 height 20
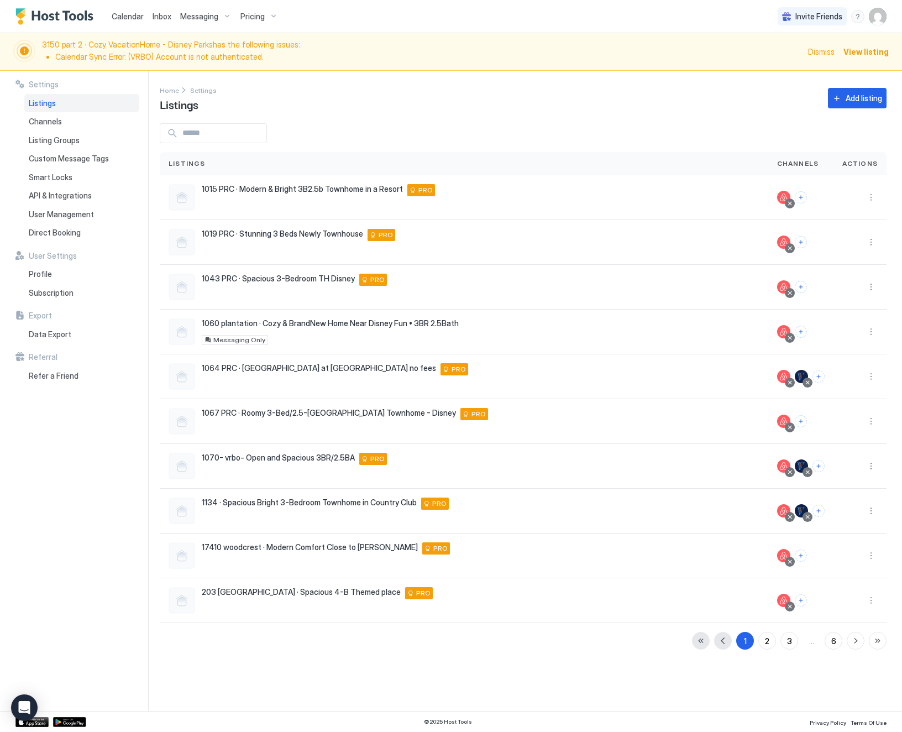
click at [826, 52] on span "Dismiss" at bounding box center [821, 52] width 27 height 12
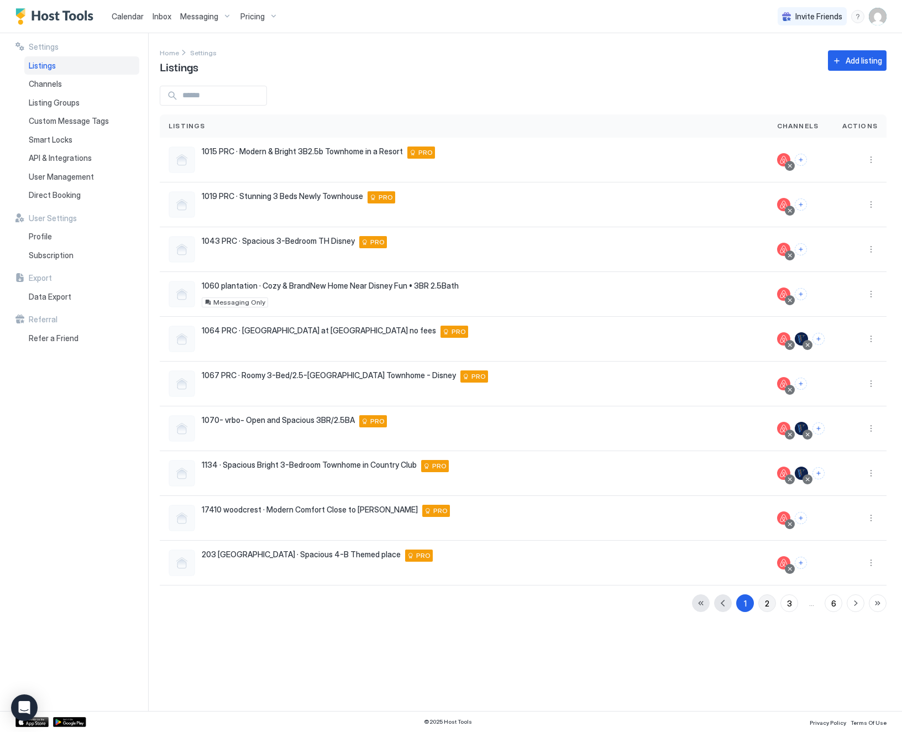
click at [768, 607] on div "2" at bounding box center [767, 604] width 4 height 12
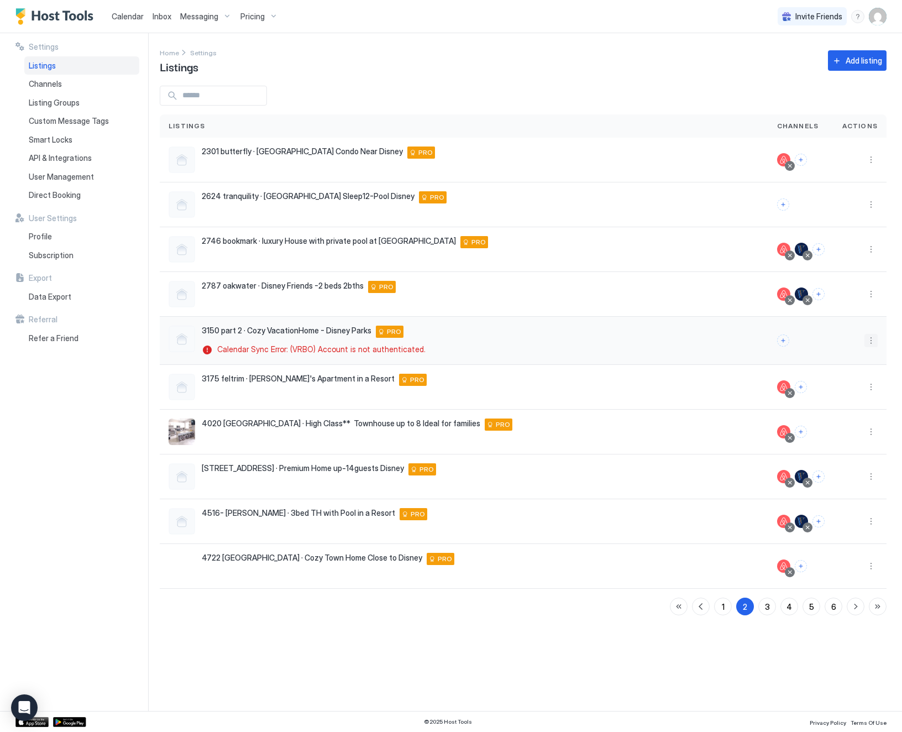
click at [868, 340] on button "More options" at bounding box center [871, 340] width 13 height 13
click at [839, 432] on span "Delete" at bounding box center [831, 427] width 20 height 8
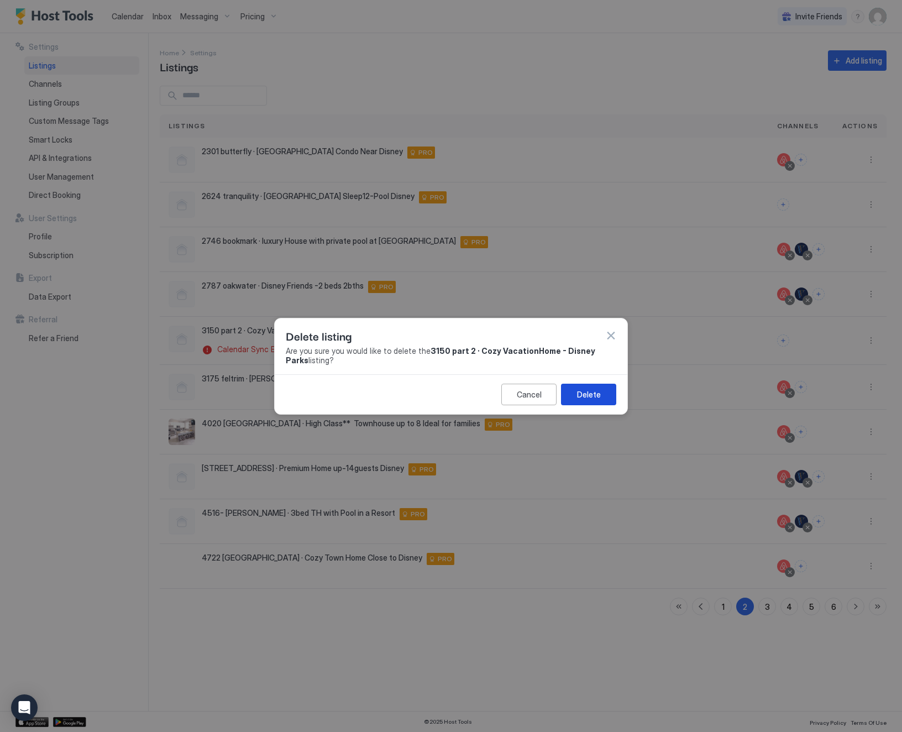
click at [586, 397] on div "Delete" at bounding box center [589, 395] width 24 height 12
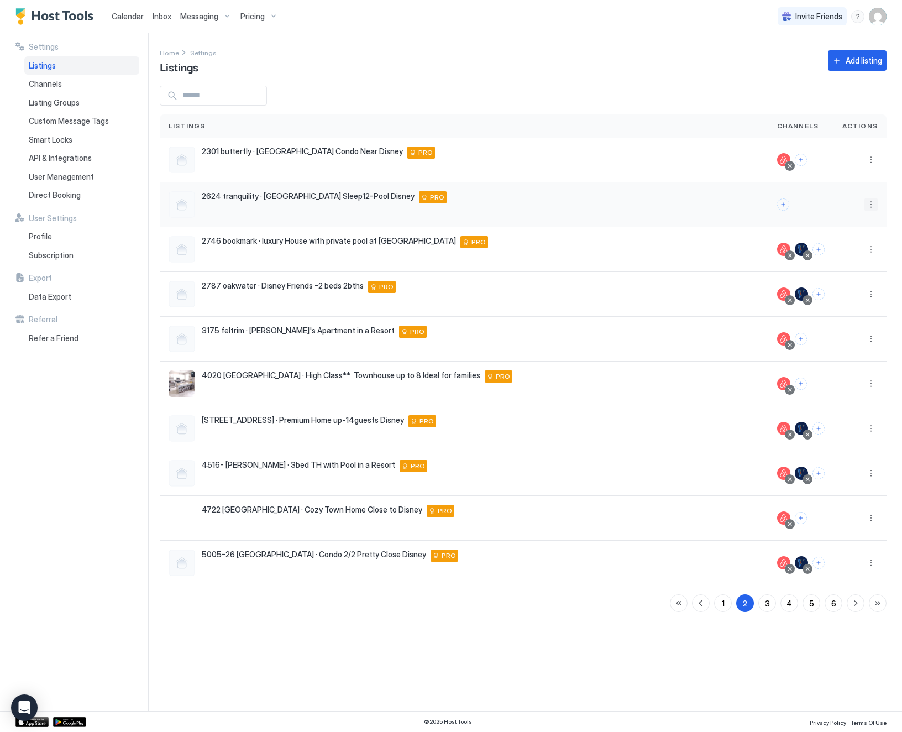
click at [869, 207] on button "More options" at bounding box center [871, 204] width 13 height 13
click at [829, 297] on div "Delete" at bounding box center [842, 291] width 76 height 18
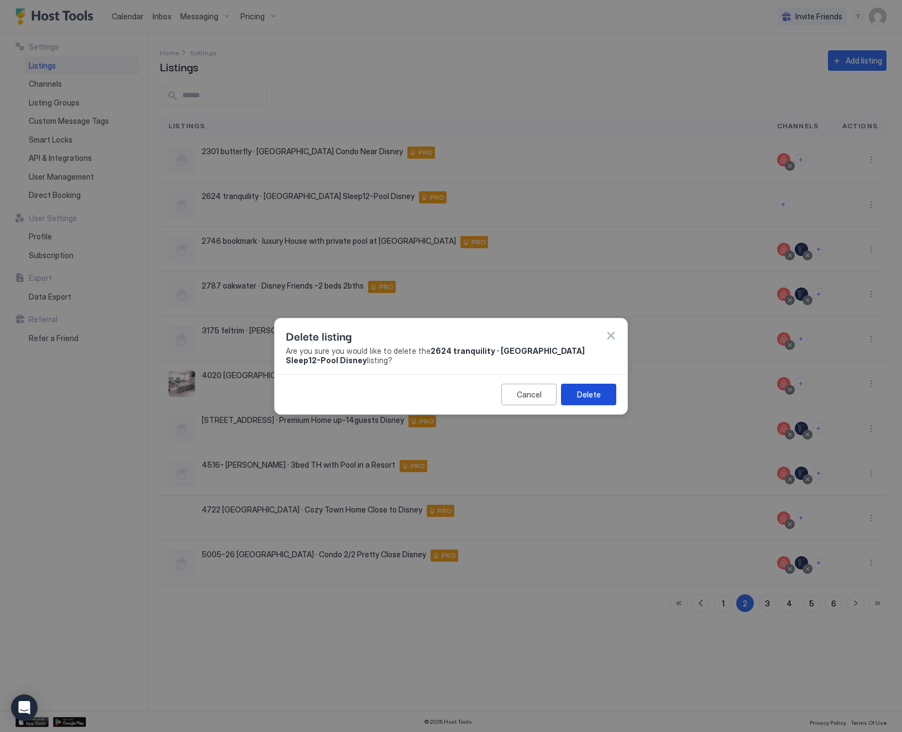
click at [590, 395] on div "Delete" at bounding box center [589, 395] width 24 height 12
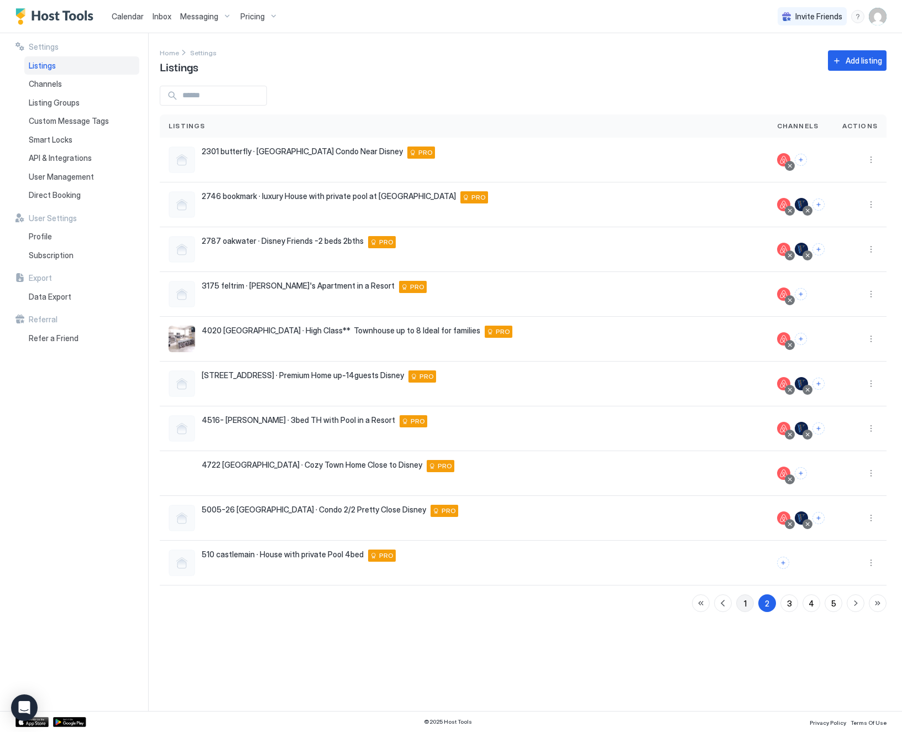
click at [744, 604] on button "1" at bounding box center [745, 603] width 18 height 18
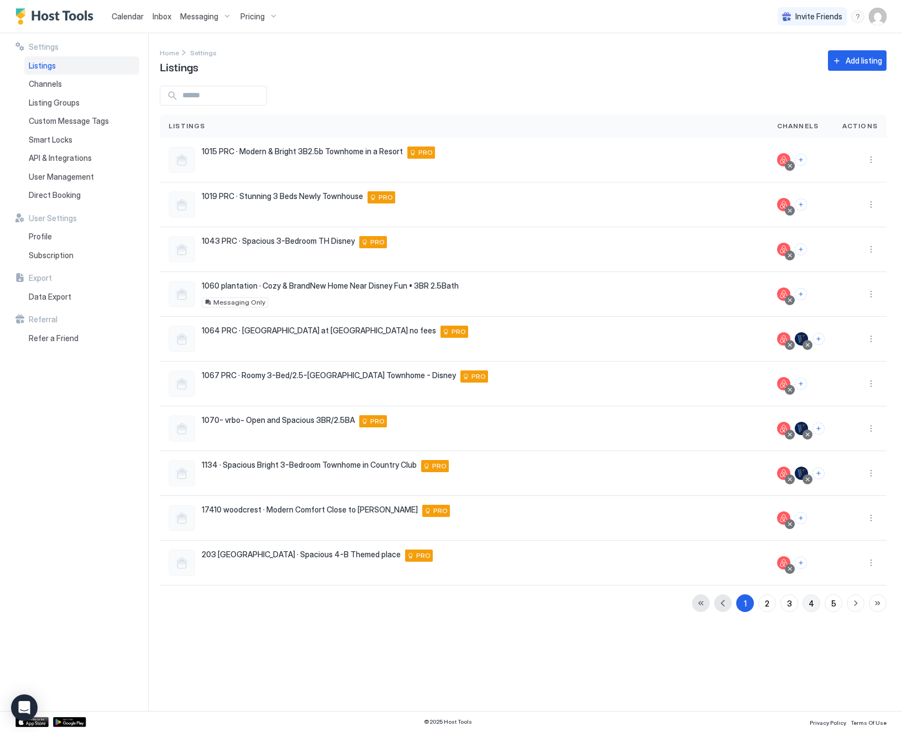
click at [812, 608] on div "4" at bounding box center [812, 604] width 6 height 12
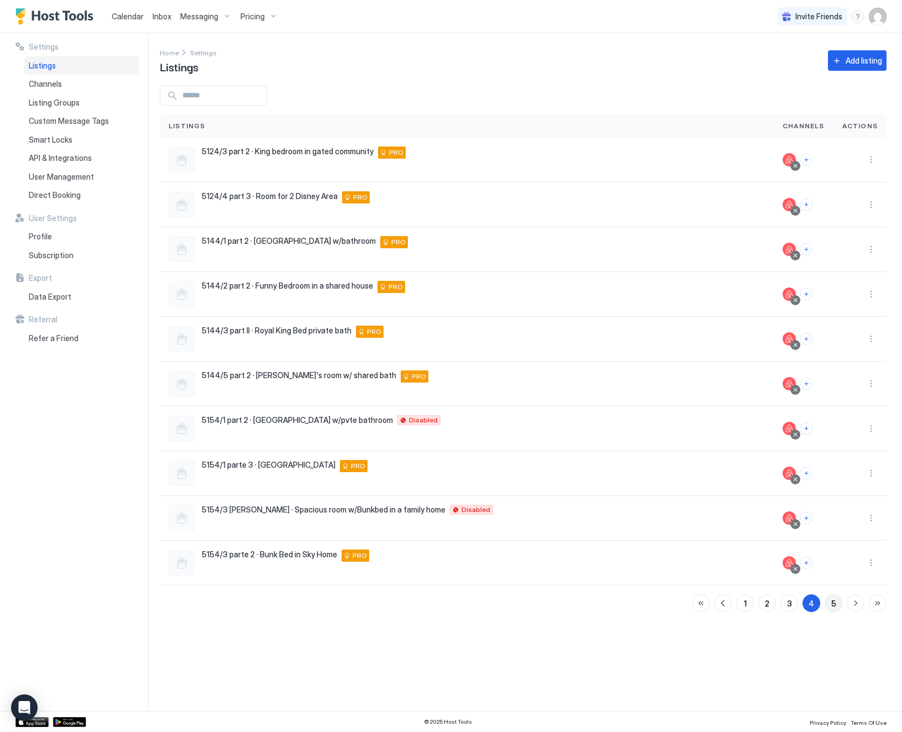
click at [834, 608] on div "5" at bounding box center [833, 604] width 5 height 12
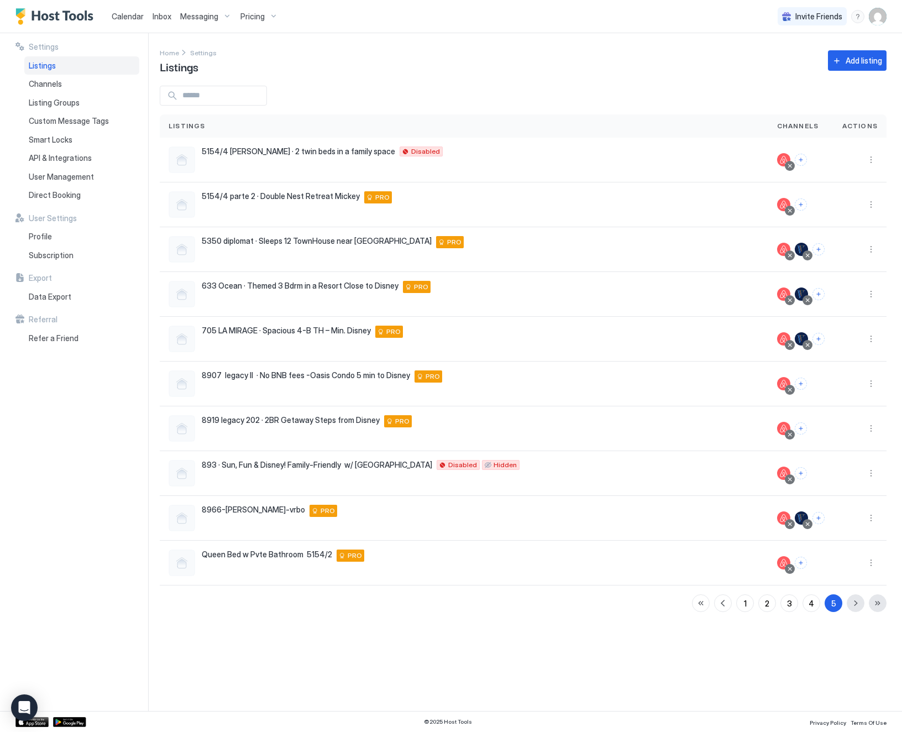
click at [851, 599] on div "1 2 3 4 5" at bounding box center [789, 603] width 195 height 18
click at [857, 607] on div "1 2 3 4 5" at bounding box center [789, 603] width 195 height 18
click at [740, 603] on button "1" at bounding box center [745, 603] width 18 height 18
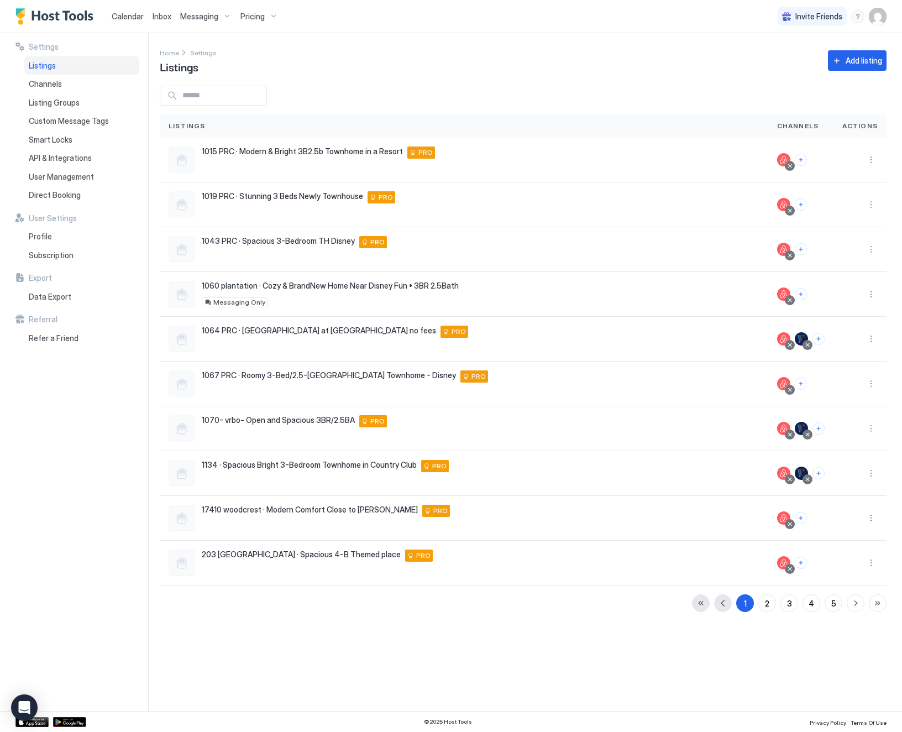
click at [254, 18] on span "Pricing" at bounding box center [252, 17] width 24 height 10
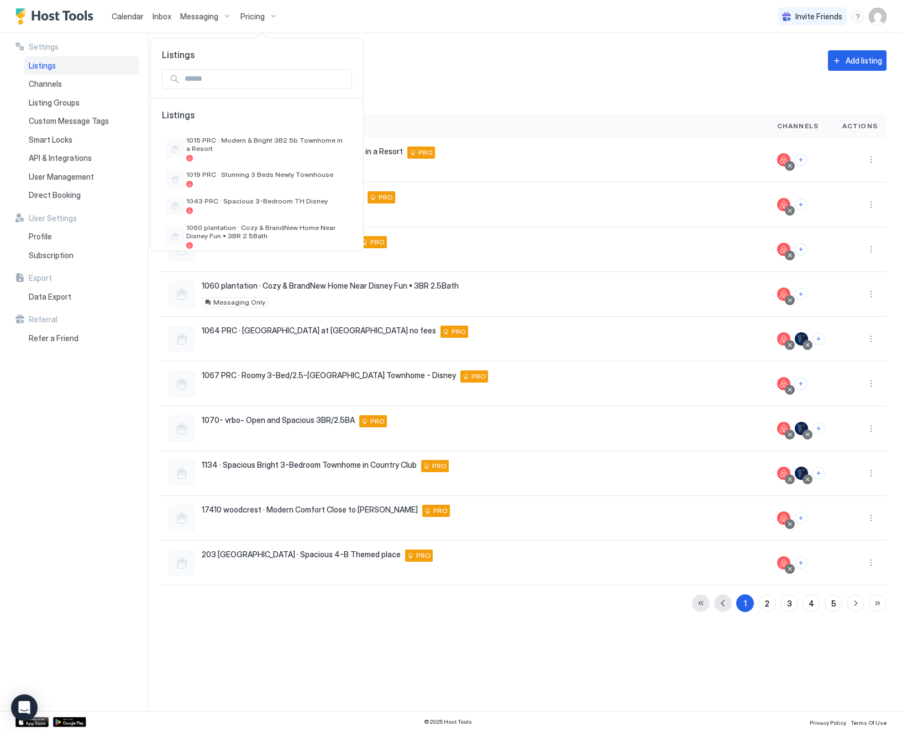
click at [258, 85] on input "Input Field" at bounding box center [265, 79] width 171 height 19
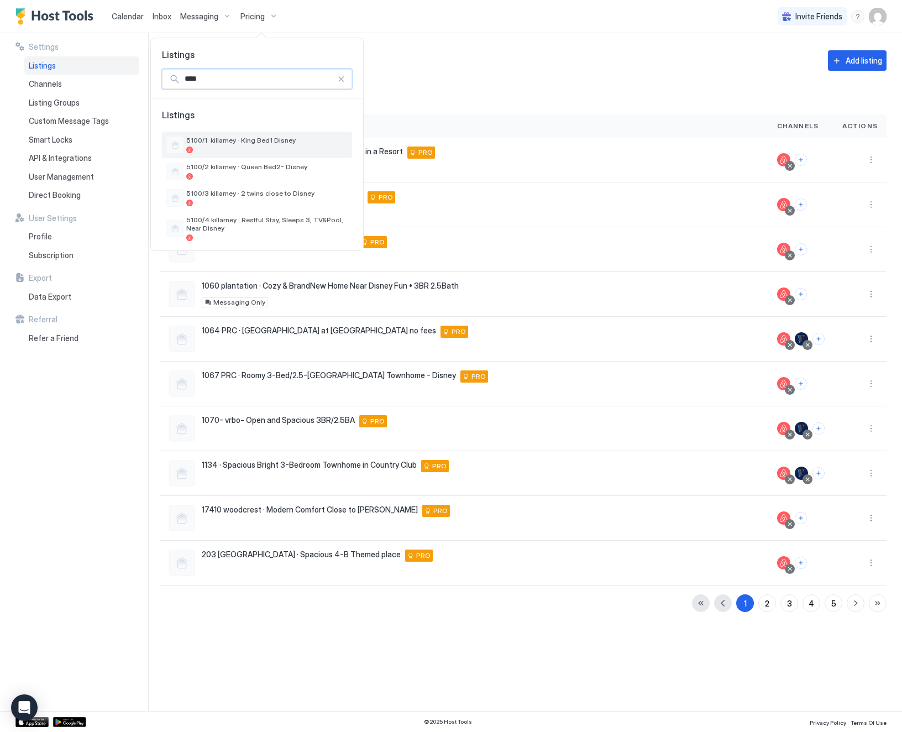
type input "****"
click at [241, 150] on div at bounding box center [266, 149] width 161 height 7
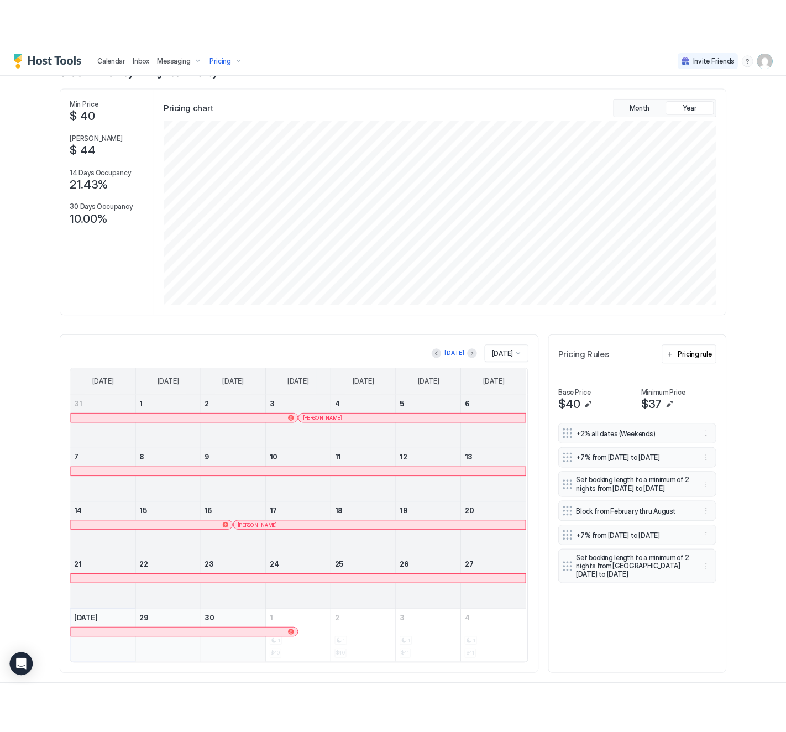
scroll to position [61, 0]
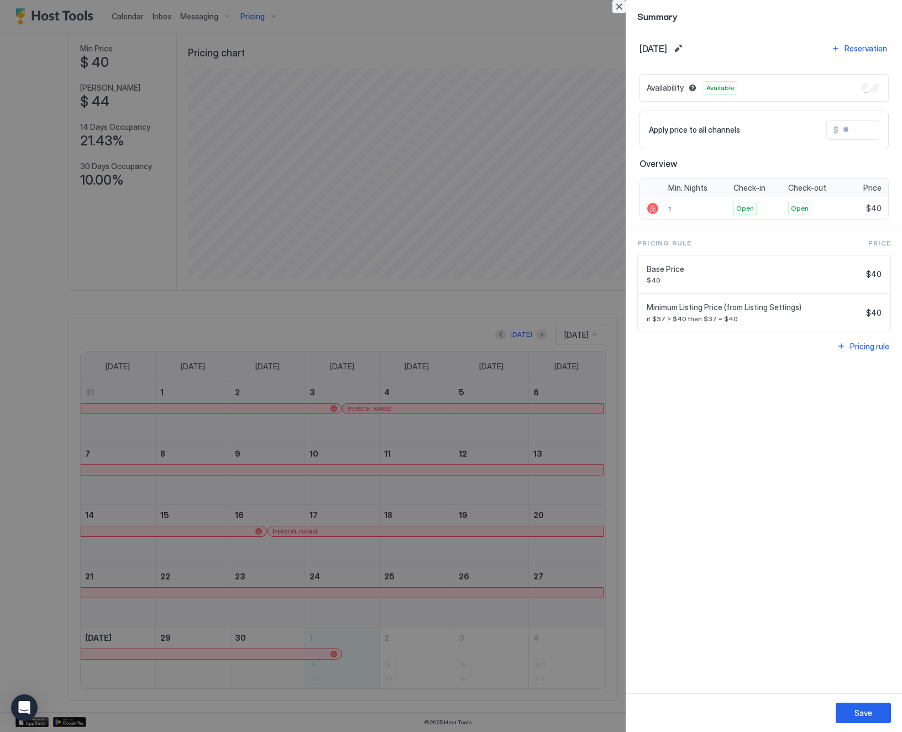
click at [620, 4] on button "Close" at bounding box center [619, 6] width 13 height 13
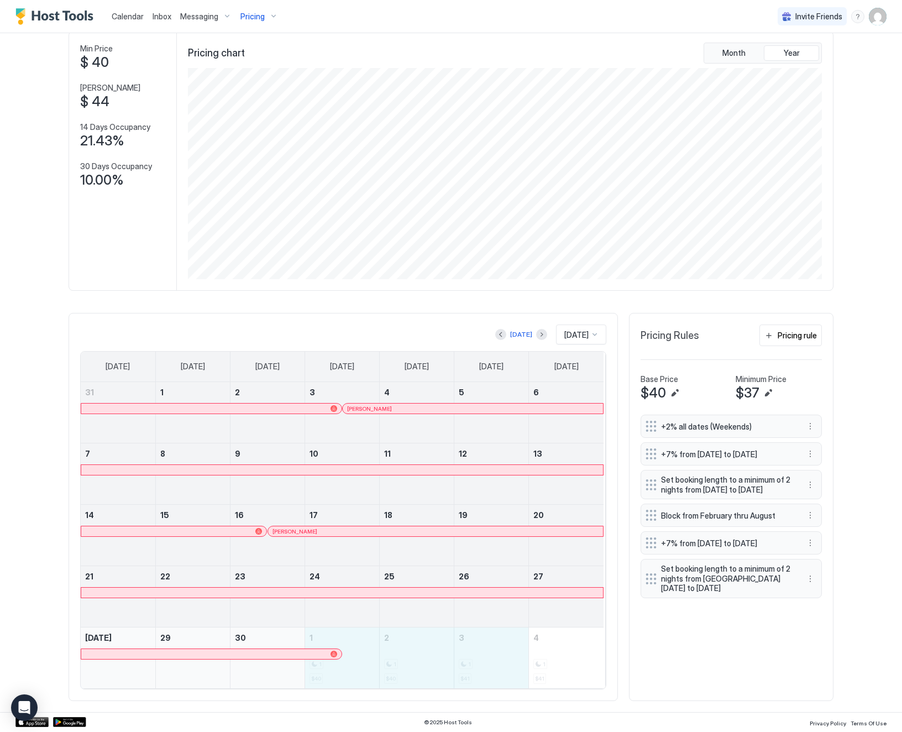
drag, startPoint x: 355, startPoint y: 664, endPoint x: 467, endPoint y: 667, distance: 111.1
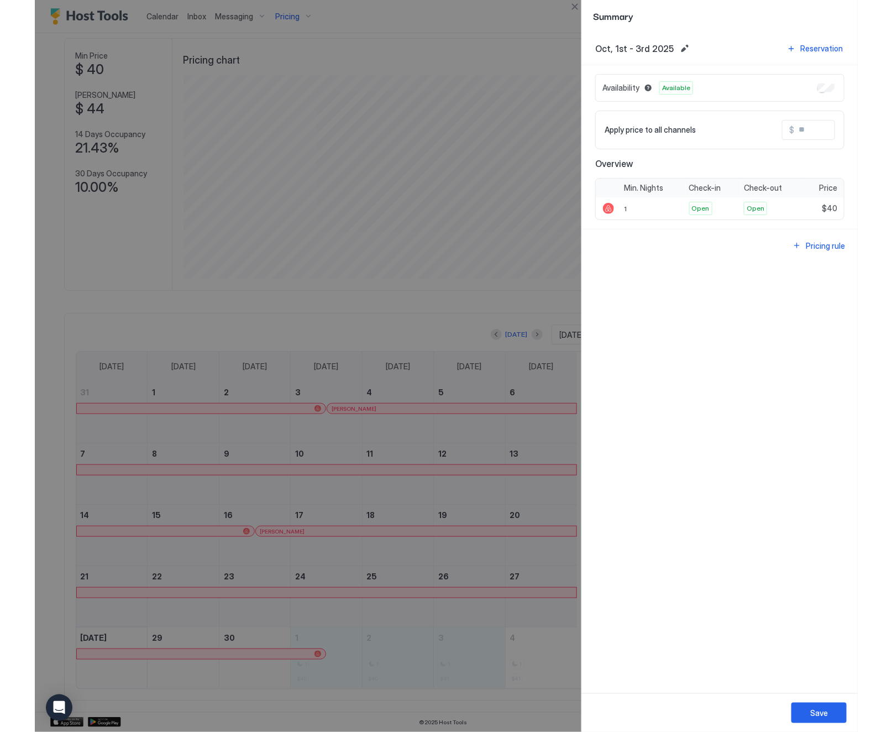
scroll to position [212, 635]
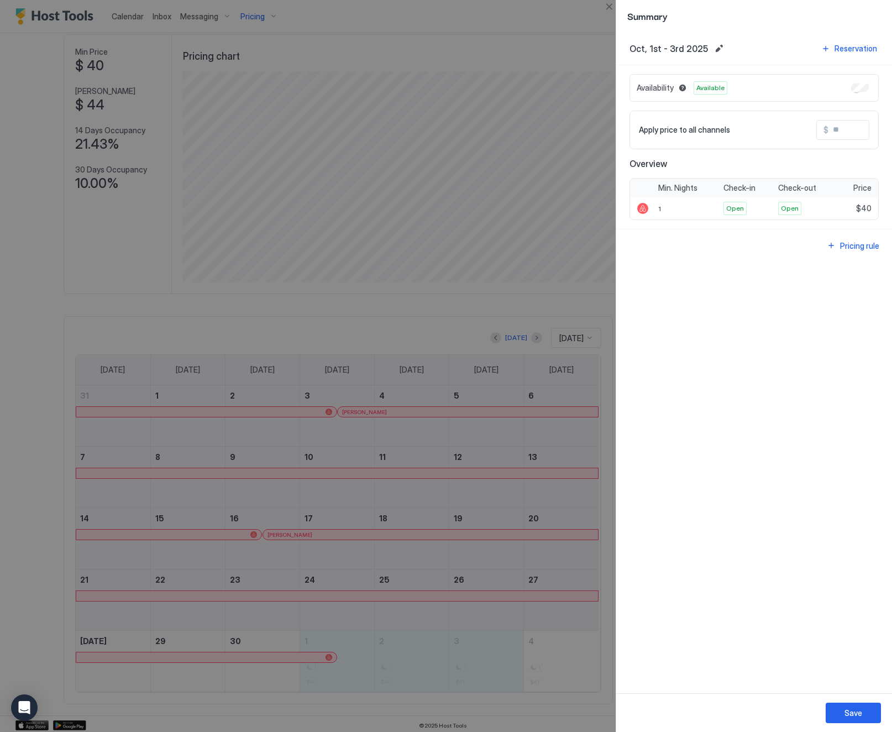
click at [846, 129] on input "Input Field" at bounding box center [873, 130] width 88 height 19
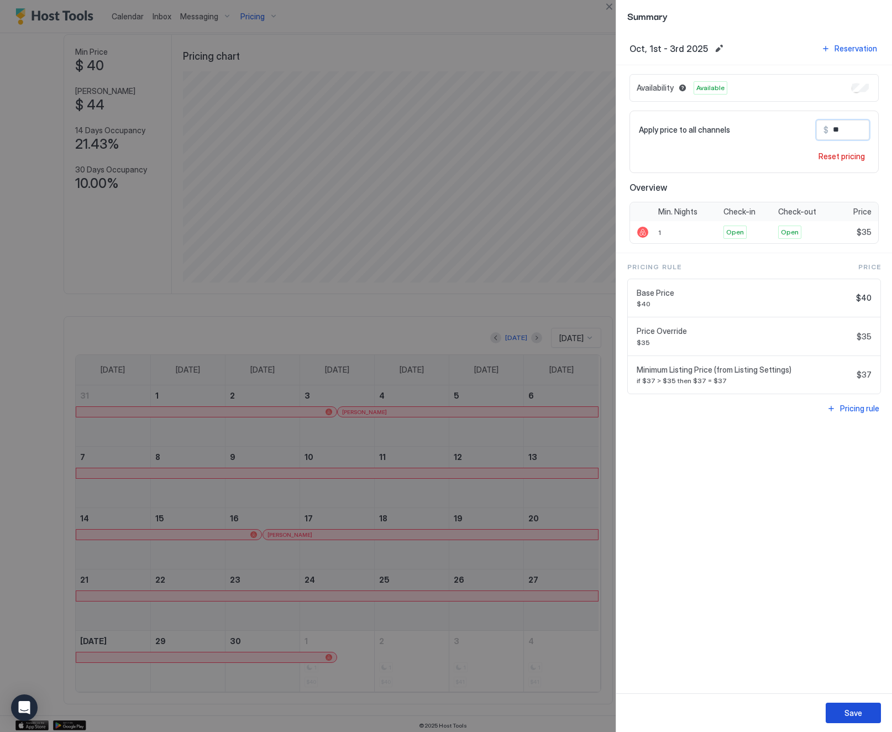
type input "**"
click at [861, 710] on div "Save" at bounding box center [854, 713] width 18 height 12
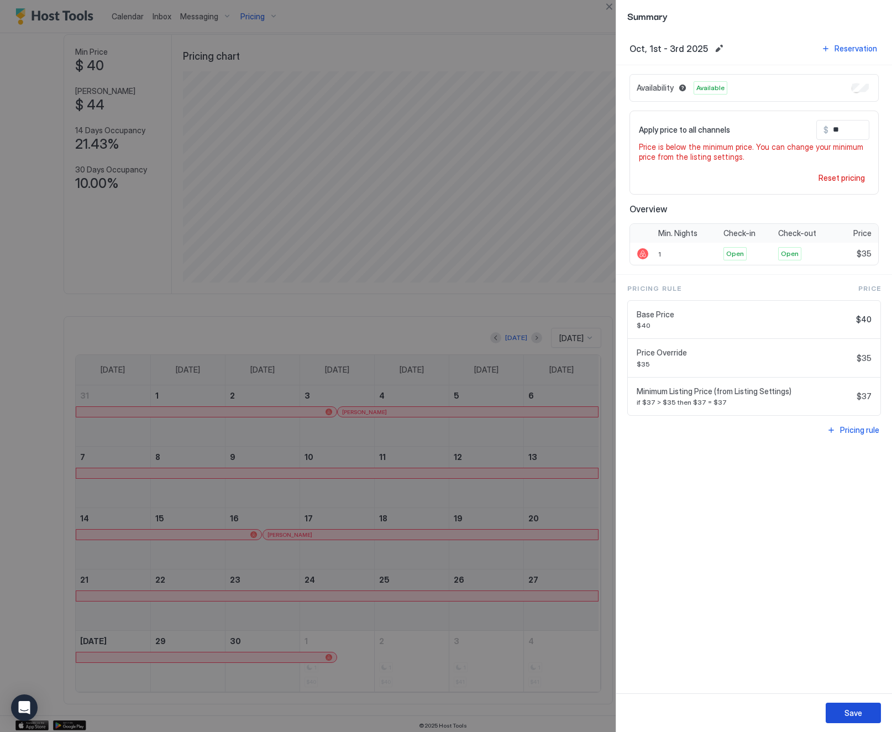
click at [848, 720] on button "Save" at bounding box center [853, 713] width 55 height 20
click at [848, 712] on div "Save" at bounding box center [854, 713] width 18 height 12
click at [846, 182] on div "Reset pricing" at bounding box center [842, 178] width 46 height 12
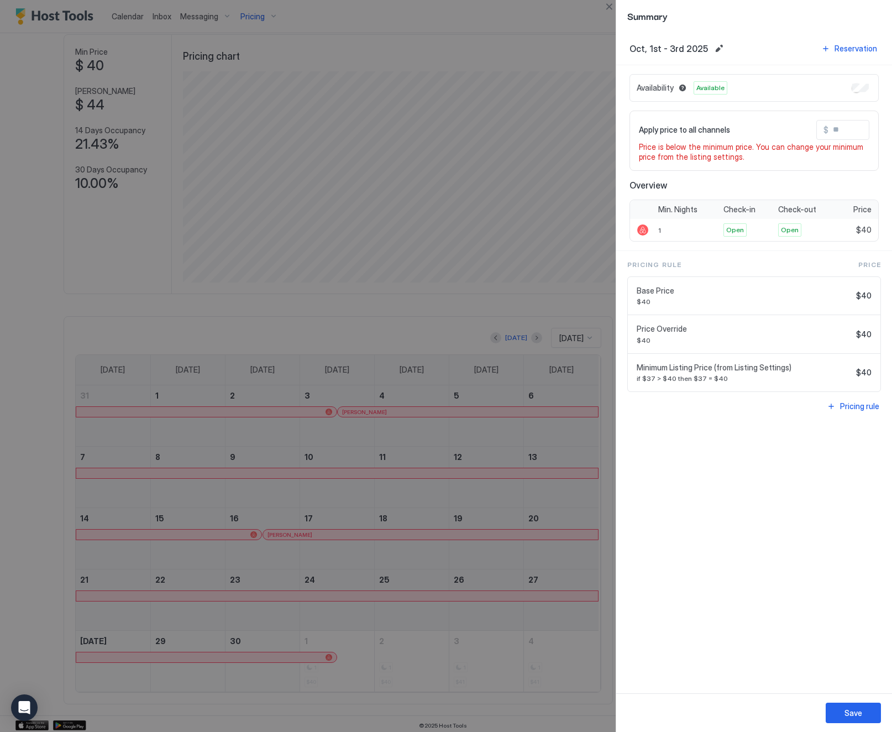
click at [852, 377] on div "Minimum Listing Price (from Listing Settings) if $37 > $40 then $37 = $40" at bounding box center [744, 373] width 215 height 20
click at [847, 411] on div "Pricing rule" at bounding box center [859, 406] width 39 height 12
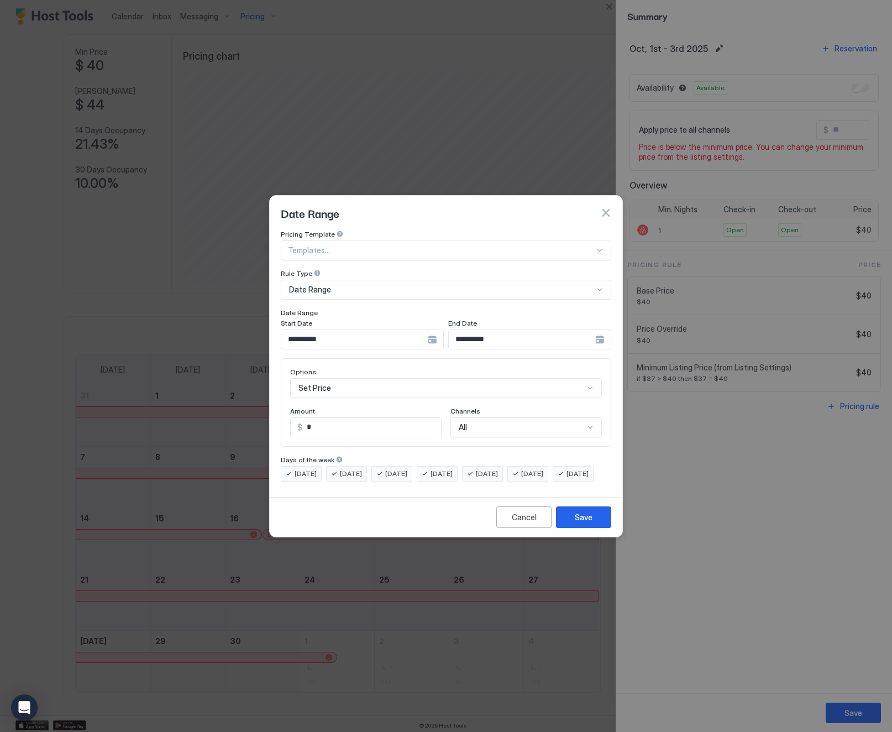
click at [604, 207] on button "button" at bounding box center [605, 212] width 11 height 11
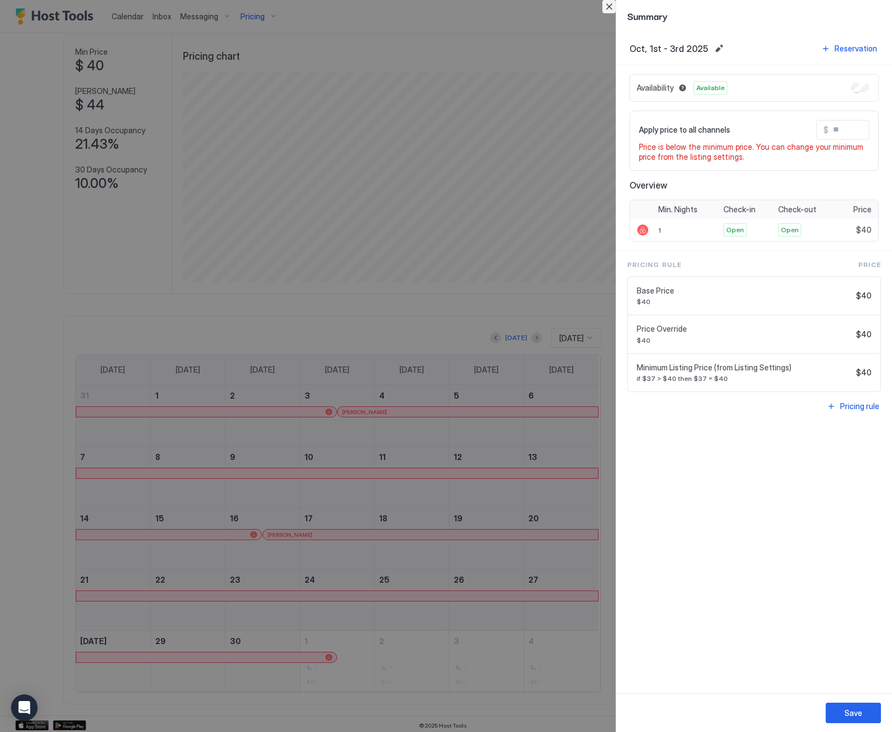
click at [609, 6] on button "Close" at bounding box center [609, 6] width 13 height 13
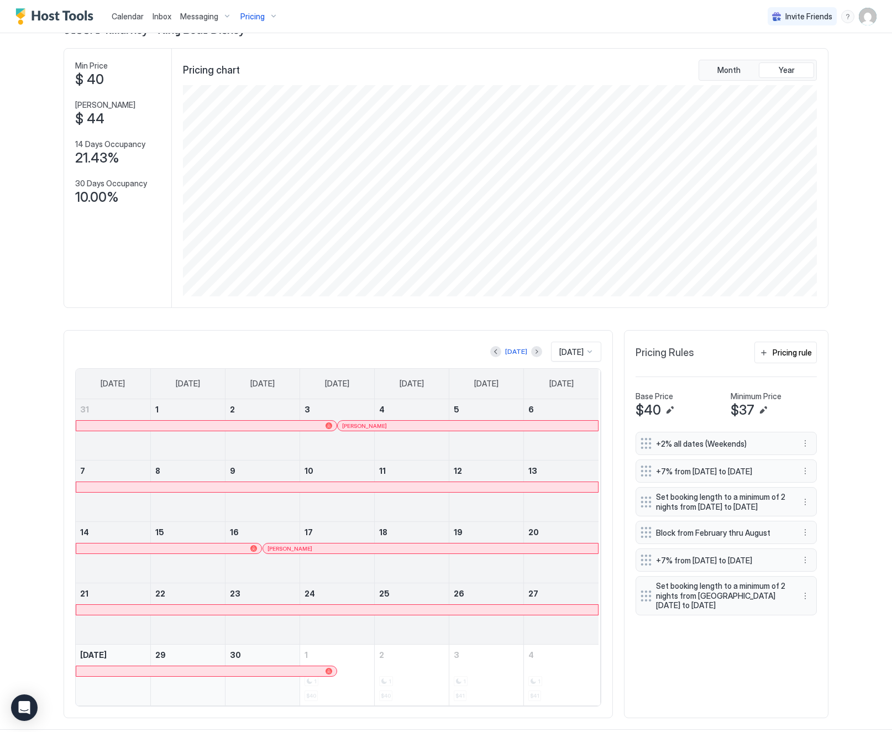
scroll to position [61, 0]
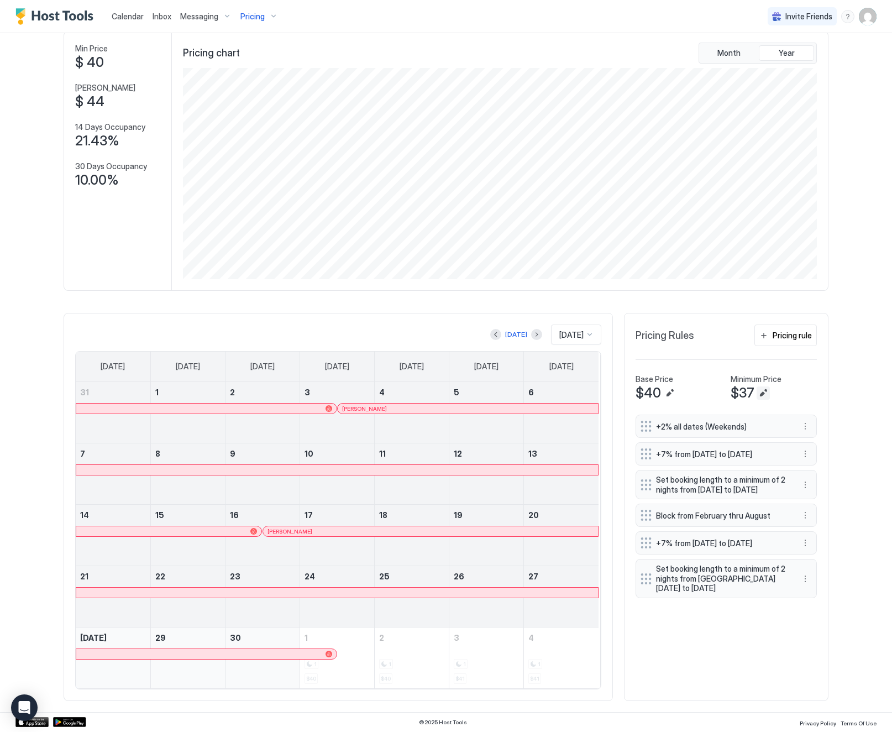
click at [758, 393] on button "Edit" at bounding box center [763, 392] width 13 height 13
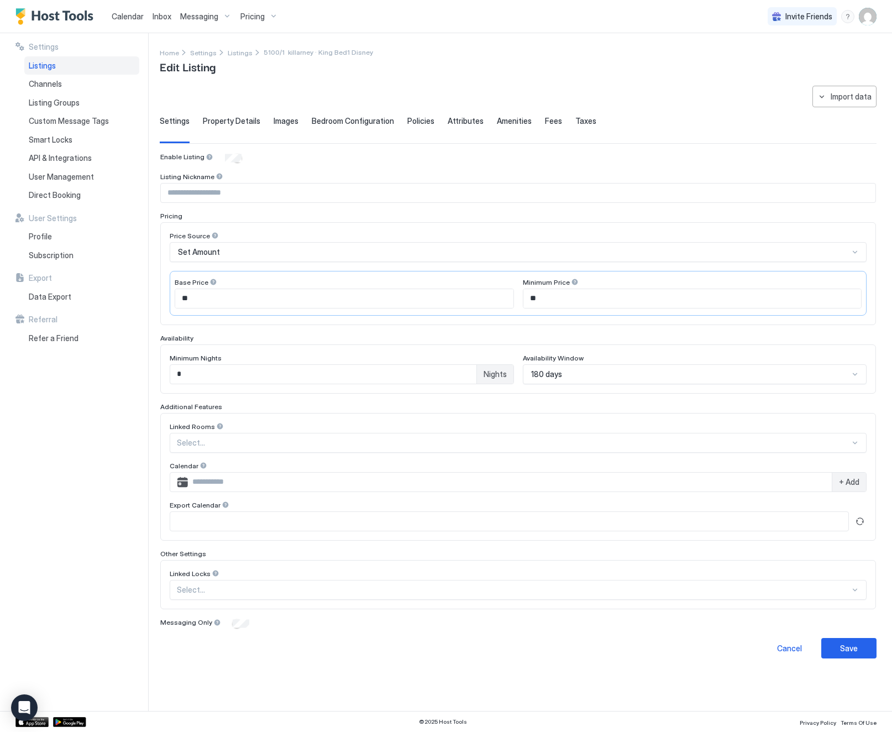
drag, startPoint x: 561, startPoint y: 289, endPoint x: 531, endPoint y: 299, distance: 31.5
click at [531, 299] on div "**" at bounding box center [692, 299] width 339 height 20
drag, startPoint x: 534, startPoint y: 299, endPoint x: 541, endPoint y: 299, distance: 6.6
click at [541, 299] on input "**" at bounding box center [693, 298] width 338 height 19
type input "**"
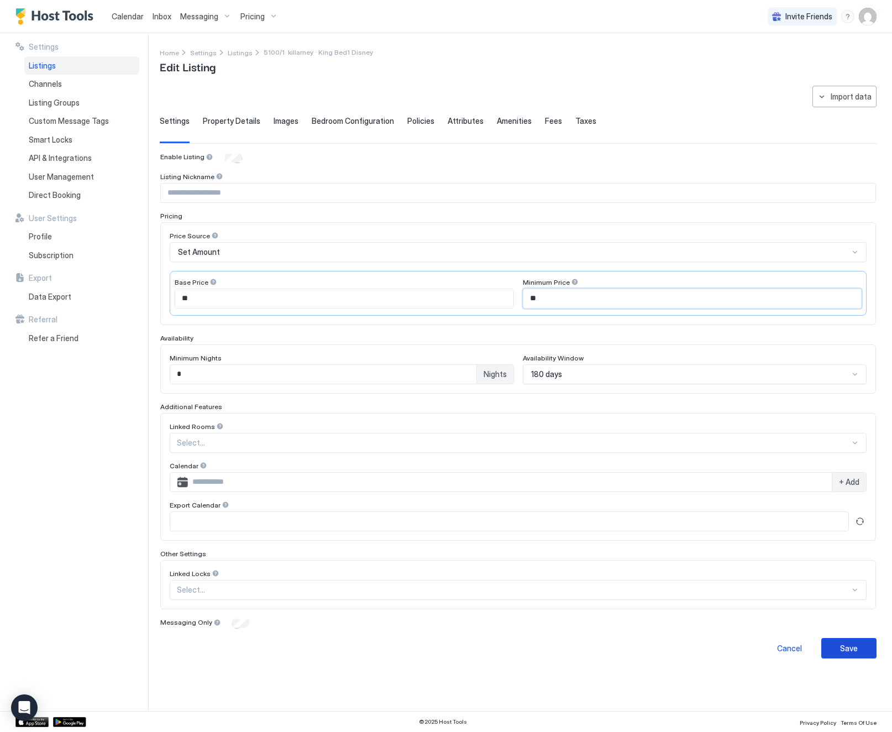
click at [840, 650] on div "Save" at bounding box center [849, 648] width 18 height 12
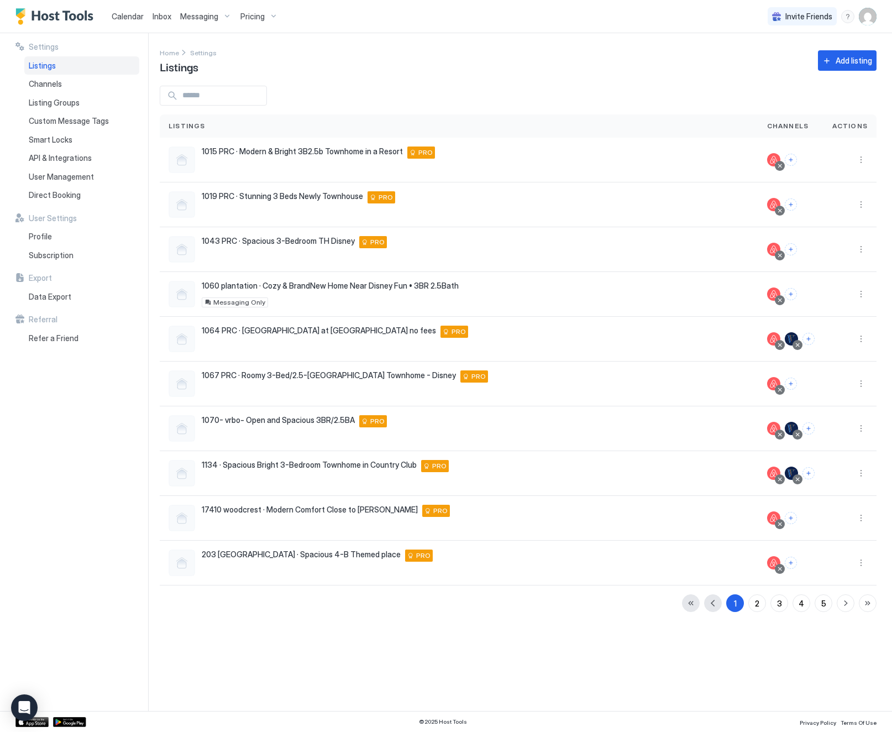
click at [250, 15] on span "Pricing" at bounding box center [252, 17] width 24 height 10
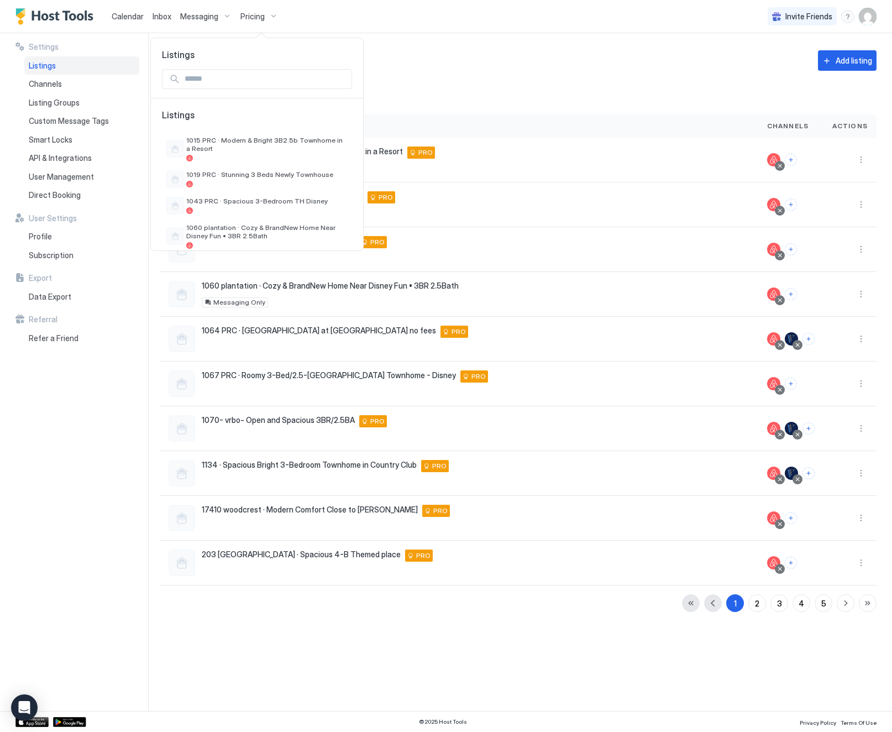
click at [263, 81] on input "Input Field" at bounding box center [265, 79] width 171 height 19
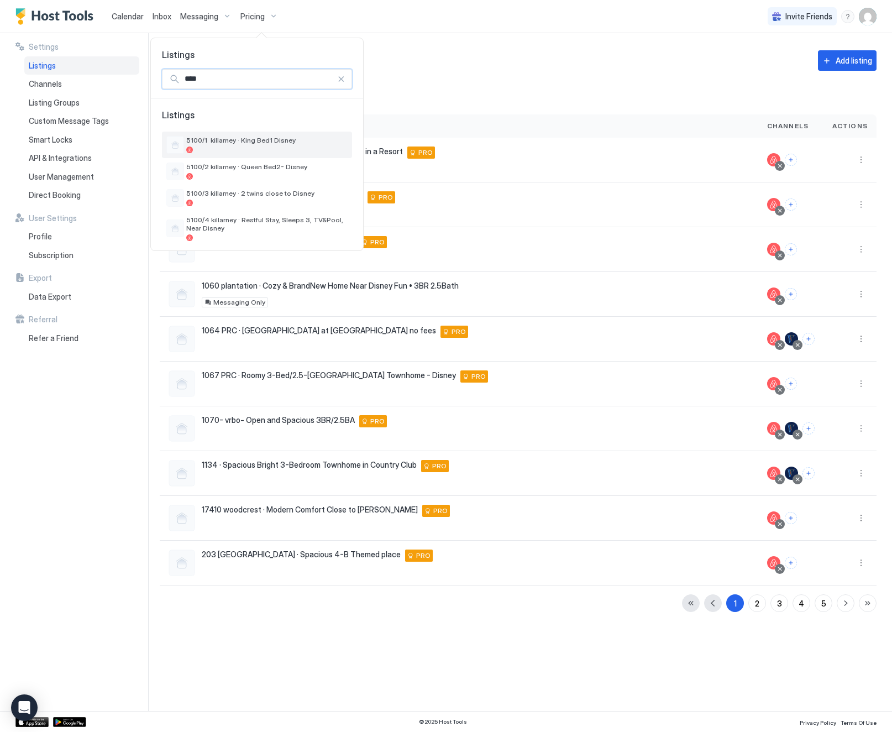
type input "****"
click at [259, 141] on span "5100/1 killarney · King Bed1 Disney" at bounding box center [266, 140] width 161 height 8
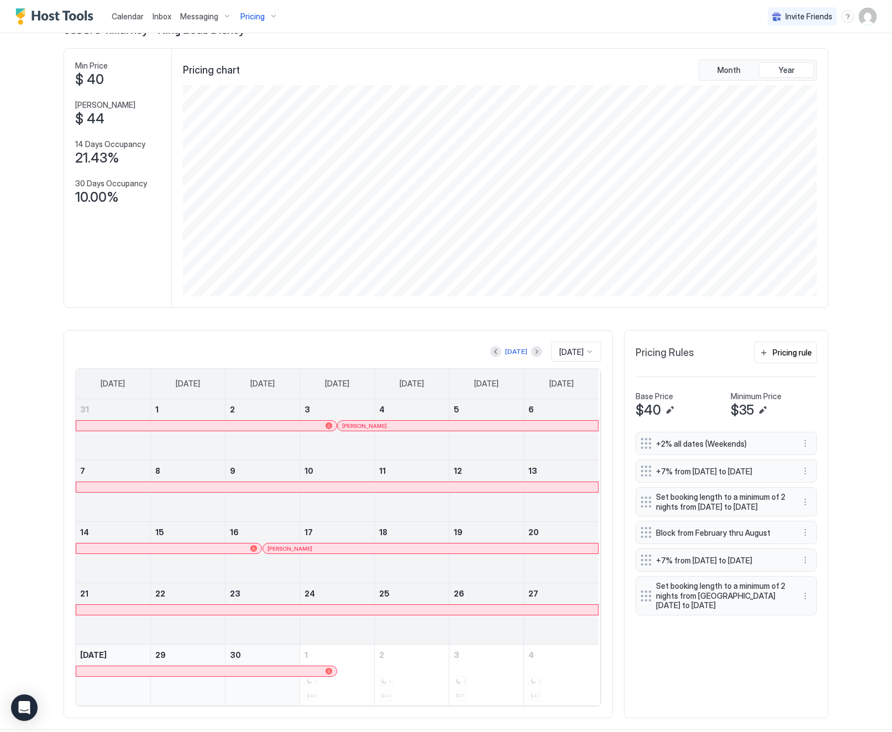
scroll to position [61, 0]
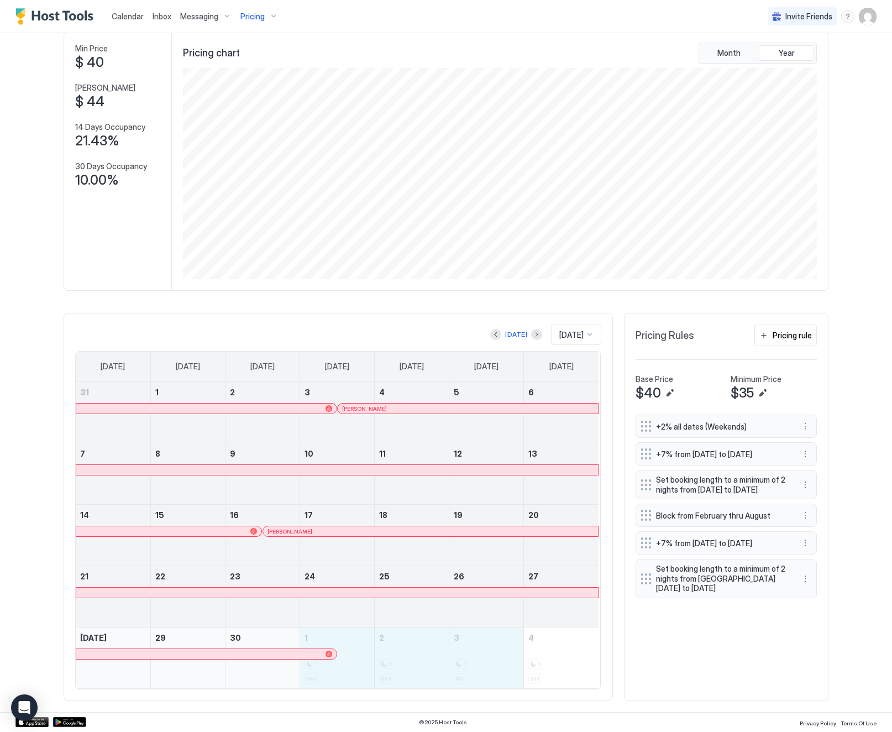
drag, startPoint x: 345, startPoint y: 650, endPoint x: 473, endPoint y: 664, distance: 129.0
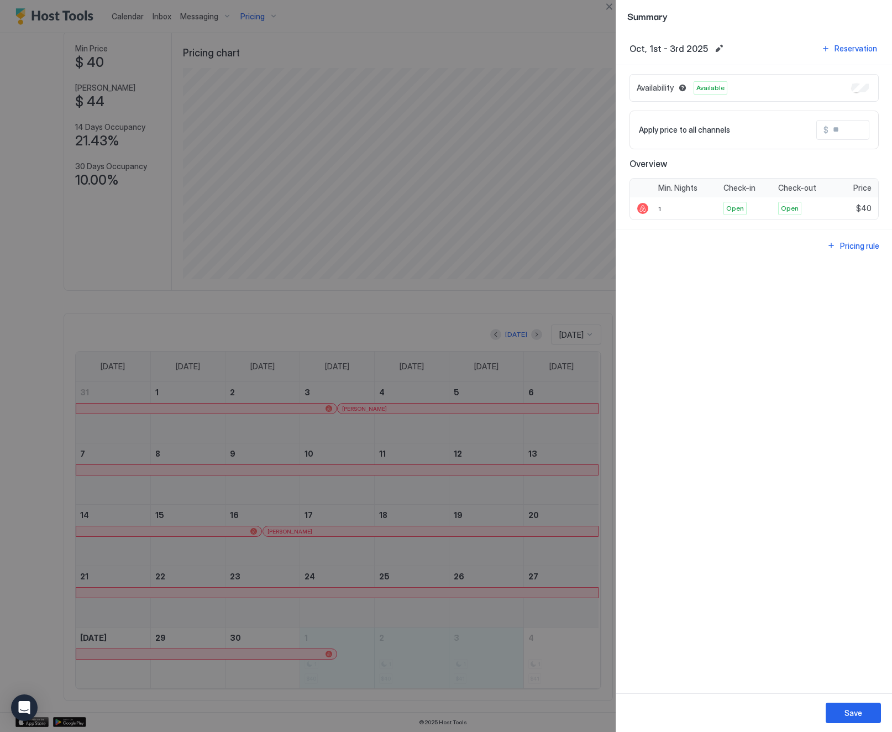
click at [847, 132] on input "Input Field" at bounding box center [873, 130] width 88 height 19
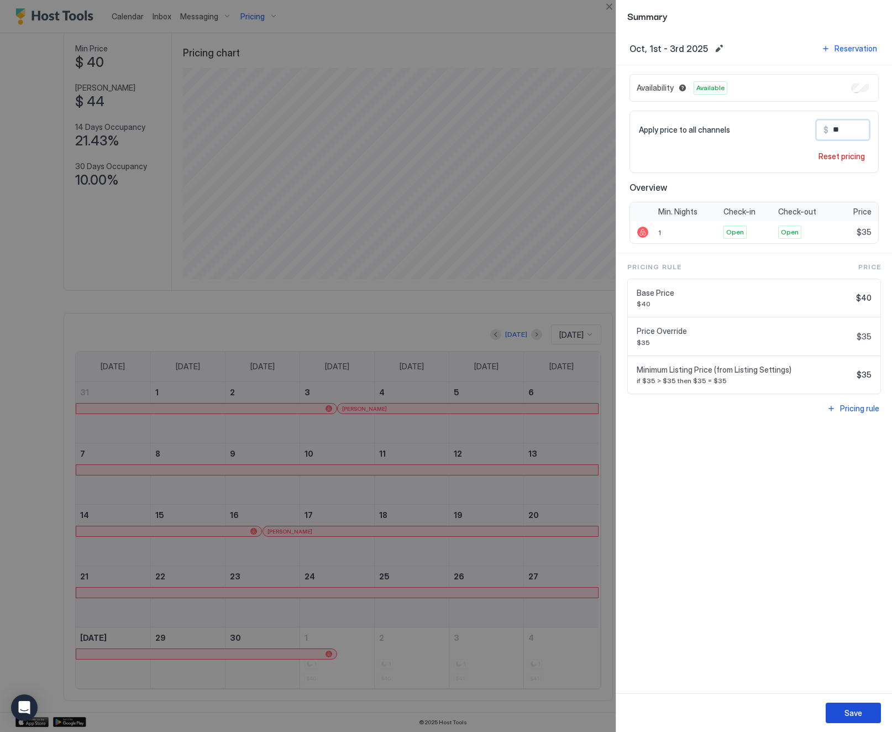
type input "**"
click at [862, 711] on button "Save" at bounding box center [853, 713] width 55 height 20
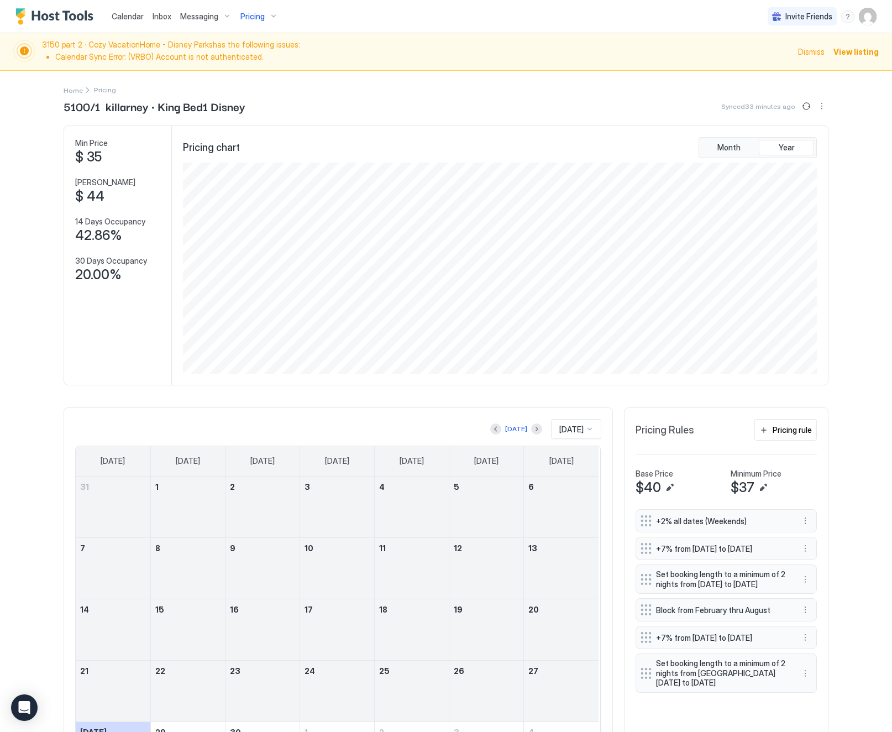
scroll to position [212, 635]
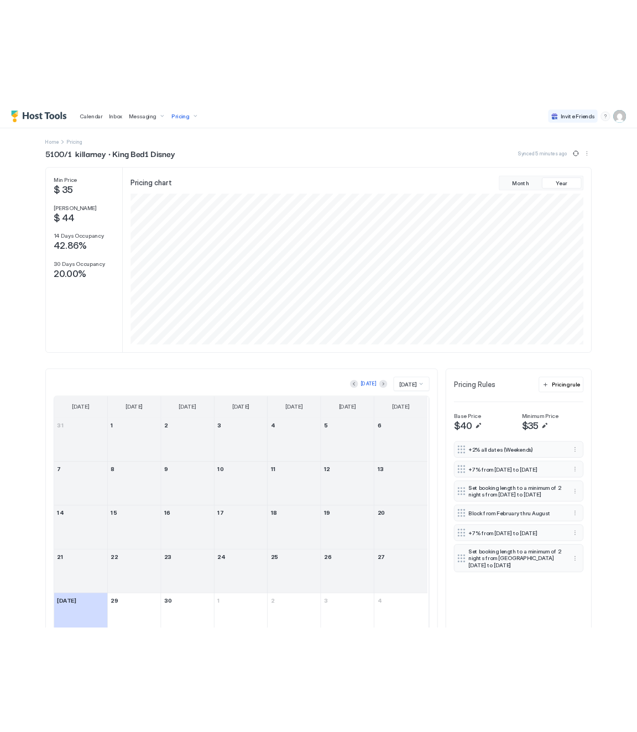
scroll to position [212, 635]
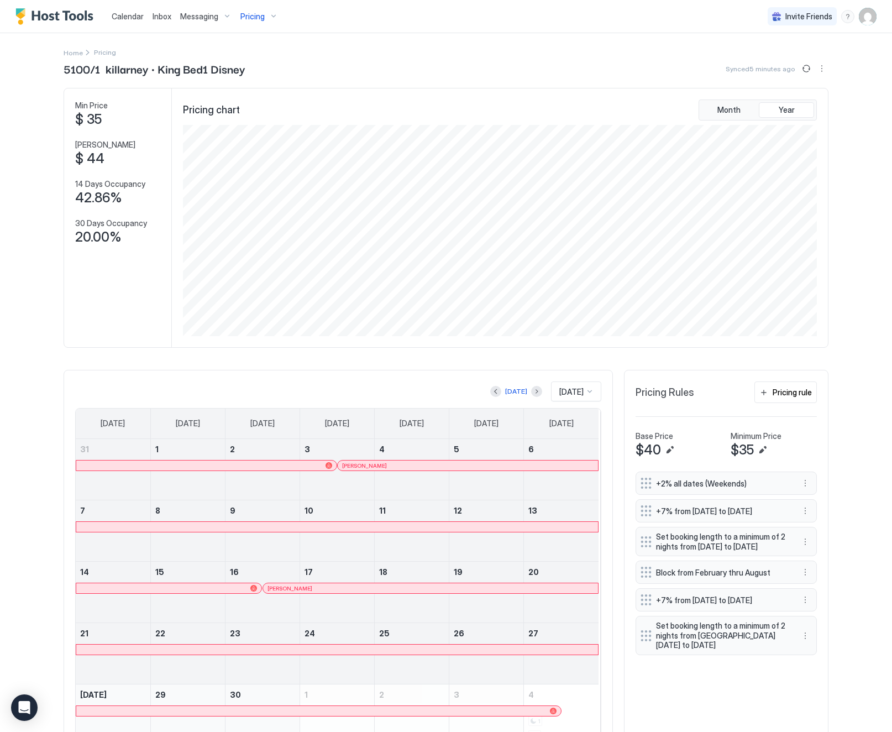
click at [253, 15] on span "Pricing" at bounding box center [252, 17] width 24 height 10
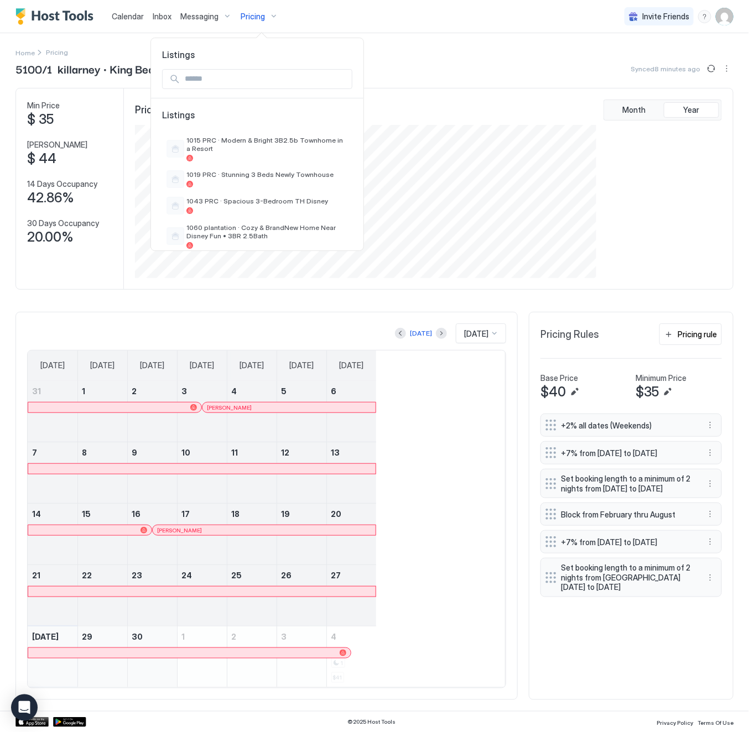
scroll to position [191, 575]
